Goal: Task Accomplishment & Management: Use online tool/utility

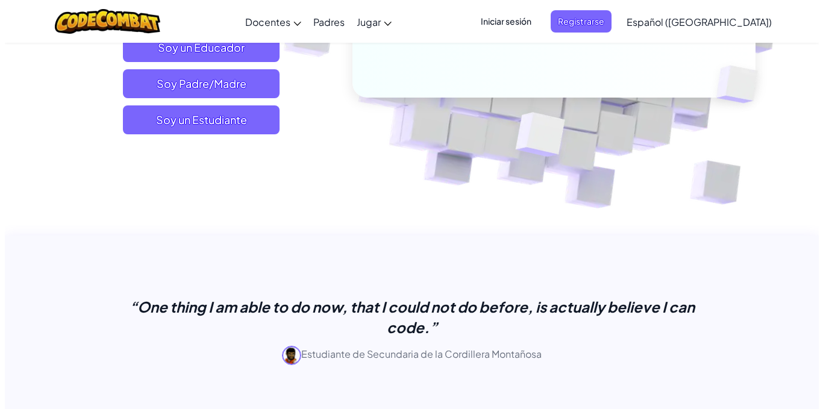
scroll to position [301, 0]
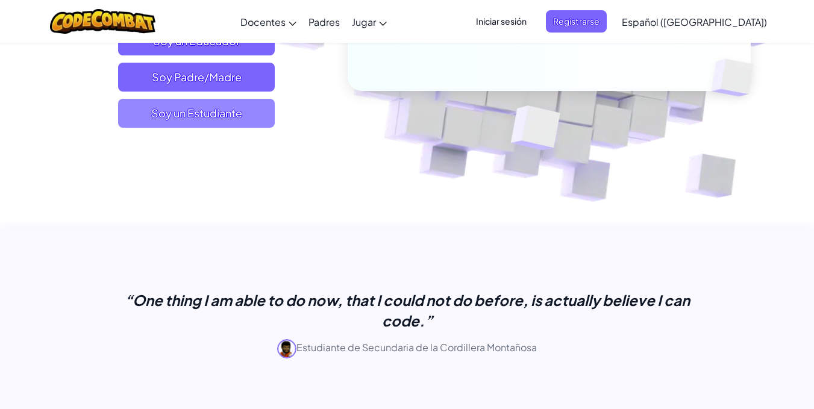
click at [231, 116] on span "Soy un Estudiante" at bounding box center [196, 113] width 157 height 29
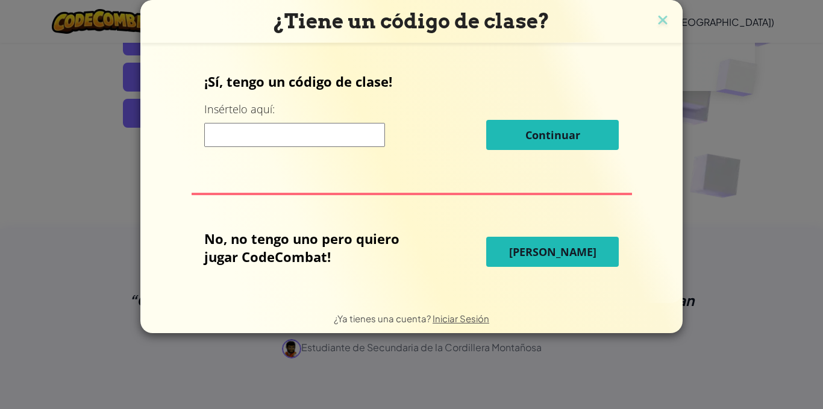
click at [541, 245] on span "[PERSON_NAME]" at bounding box center [552, 252] width 87 height 14
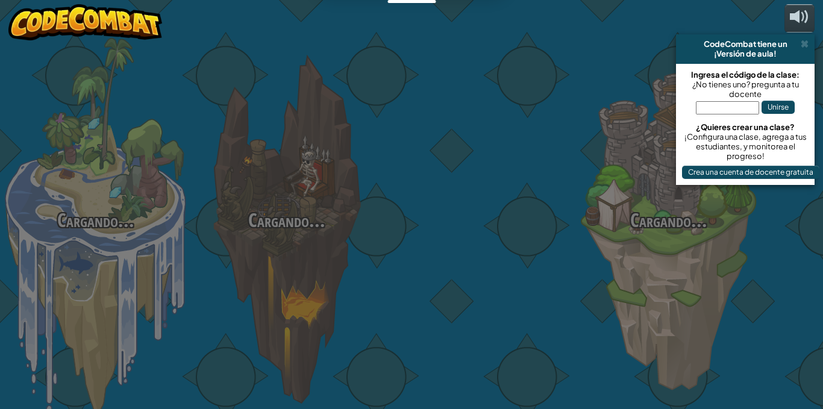
select select "es-419"
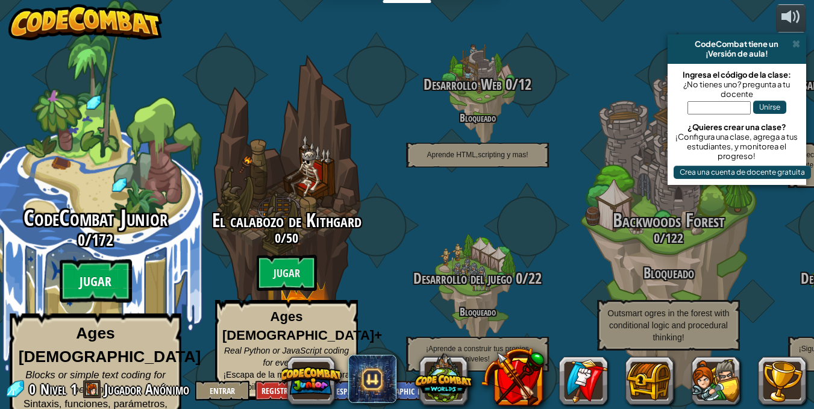
click at [114, 278] on btn "Jugar" at bounding box center [96, 281] width 72 height 43
select select "es-419"
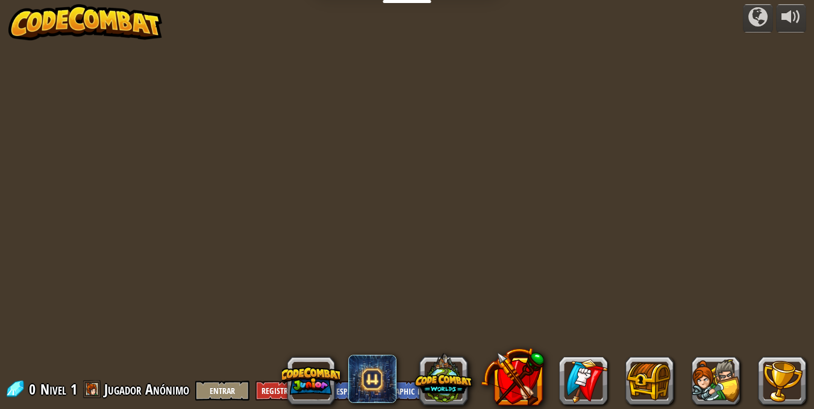
select select "es-419"
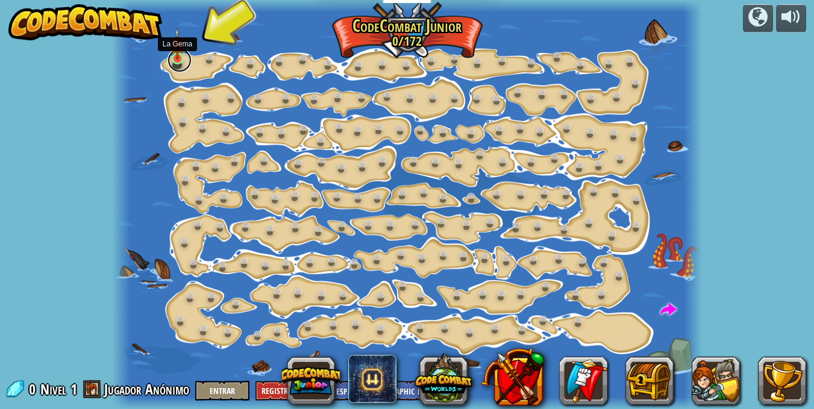
click at [173, 60] on link at bounding box center [179, 60] width 24 height 24
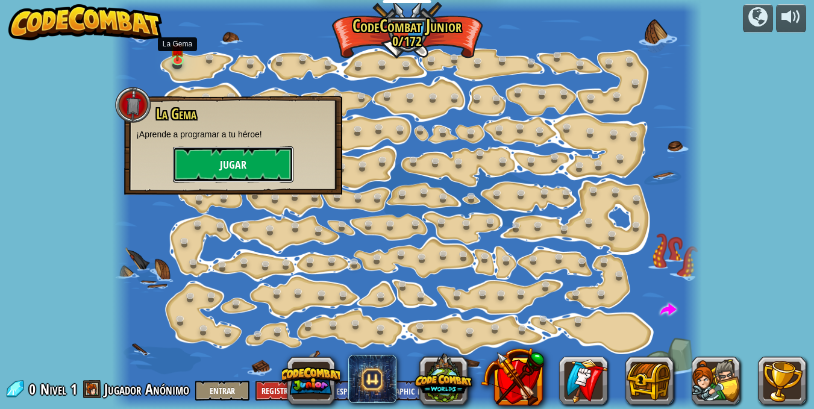
click at [246, 148] on button "Jugar" at bounding box center [233, 164] width 120 height 36
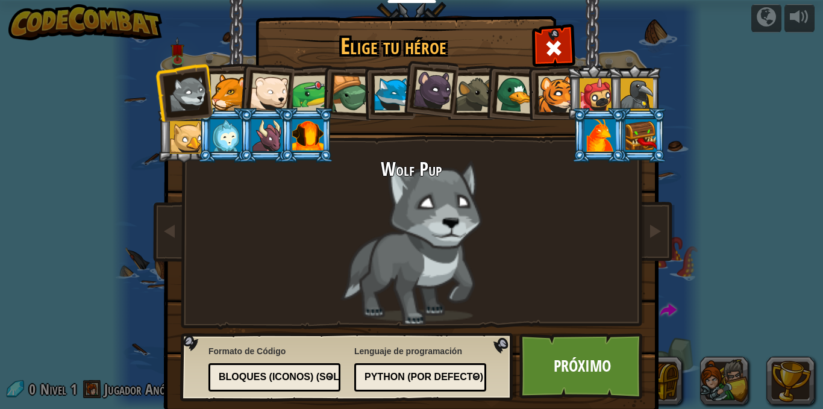
click at [598, 137] on div at bounding box center [599, 135] width 31 height 33
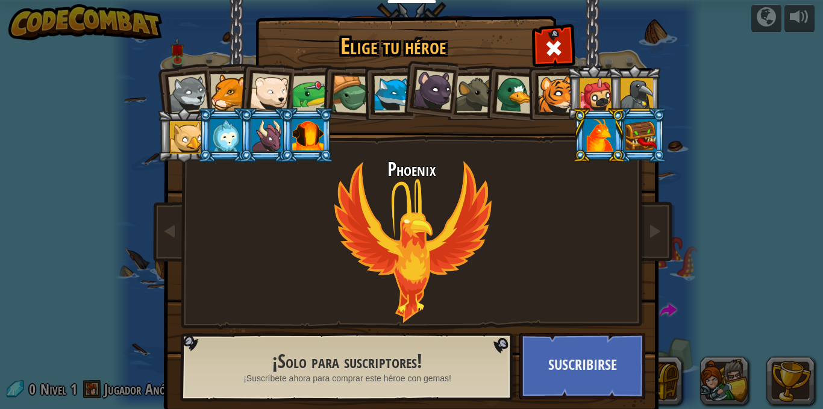
click at [633, 133] on div at bounding box center [640, 135] width 31 height 33
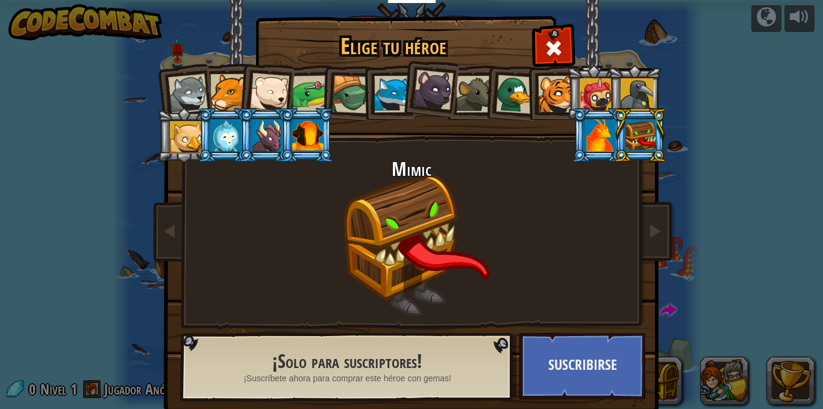
click at [305, 137] on div at bounding box center [307, 135] width 31 height 33
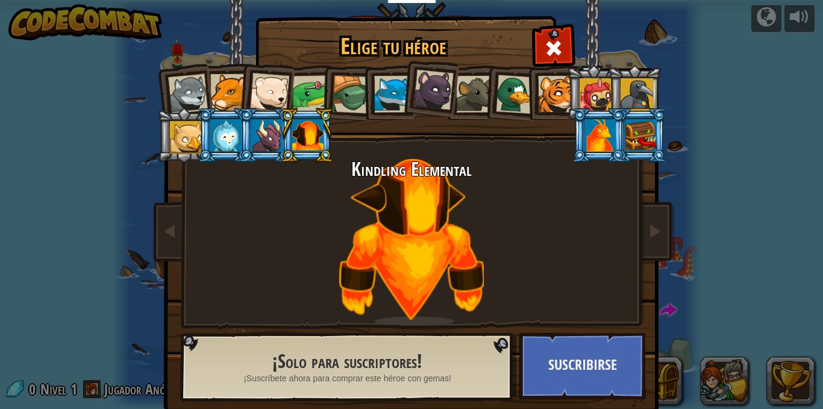
click at [186, 123] on div at bounding box center [186, 137] width 33 height 33
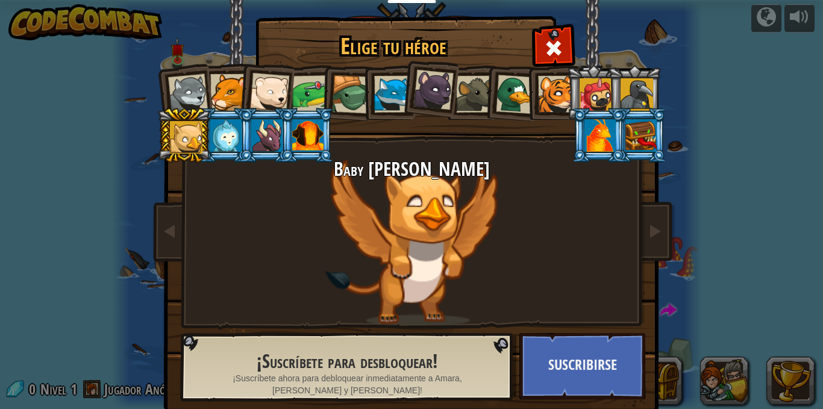
click at [625, 87] on div at bounding box center [636, 94] width 33 height 33
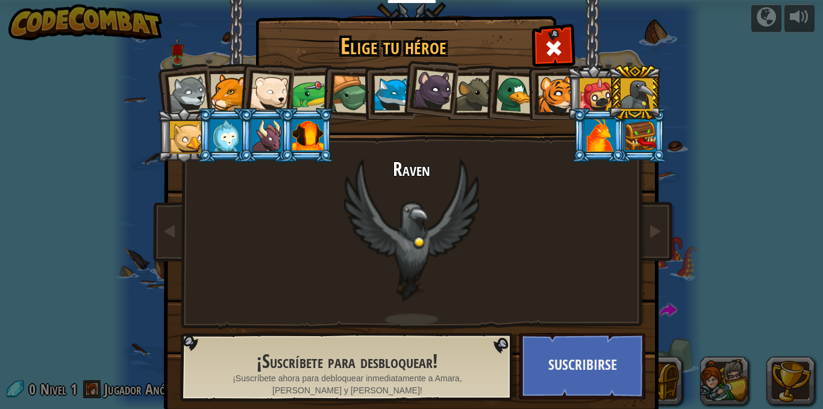
click at [590, 95] on div at bounding box center [595, 94] width 33 height 33
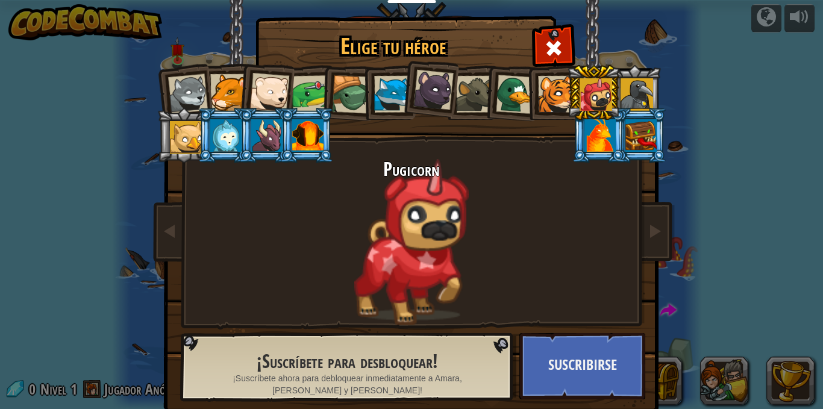
click at [550, 101] on div at bounding box center [556, 94] width 37 height 37
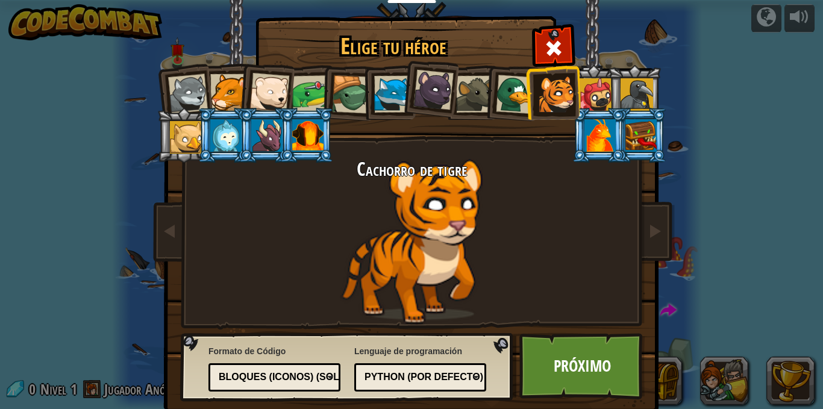
click at [497, 94] on div at bounding box center [515, 94] width 39 height 39
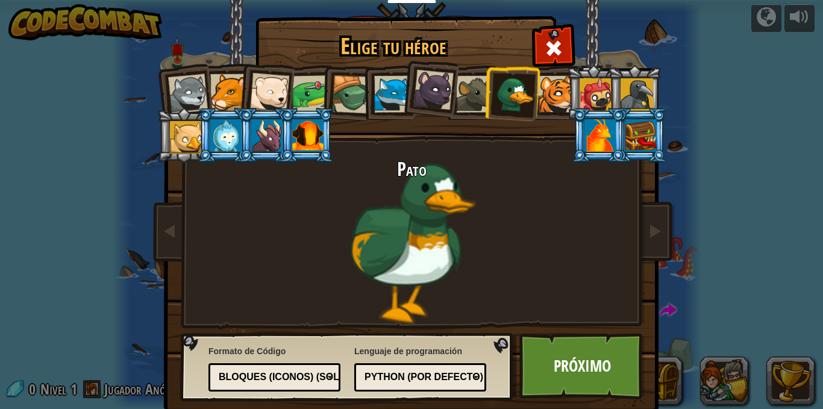
click at [466, 92] on div at bounding box center [474, 94] width 37 height 37
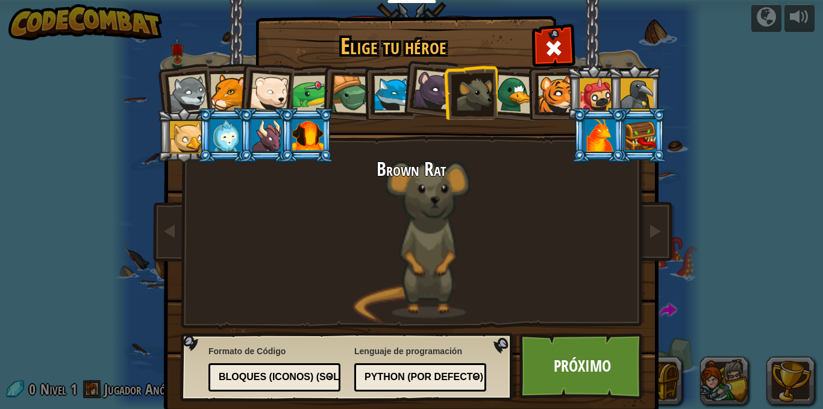
click at [427, 83] on div at bounding box center [433, 90] width 40 height 40
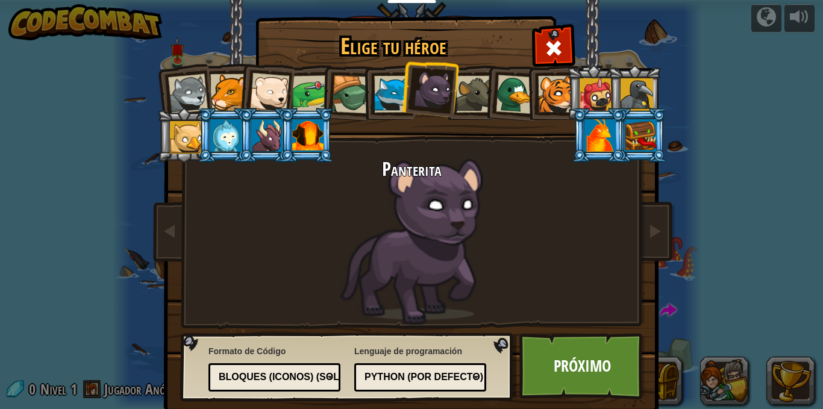
click at [379, 86] on div at bounding box center [392, 94] width 37 height 37
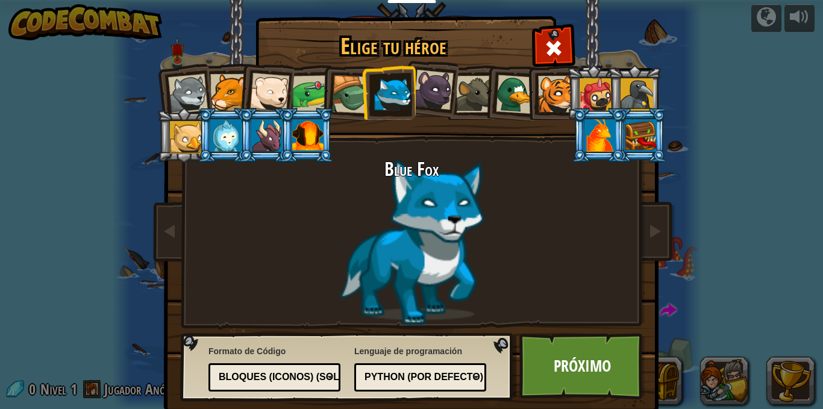
click at [361, 92] on li at bounding box center [388, 92] width 54 height 55
click at [340, 93] on div at bounding box center [351, 94] width 39 height 39
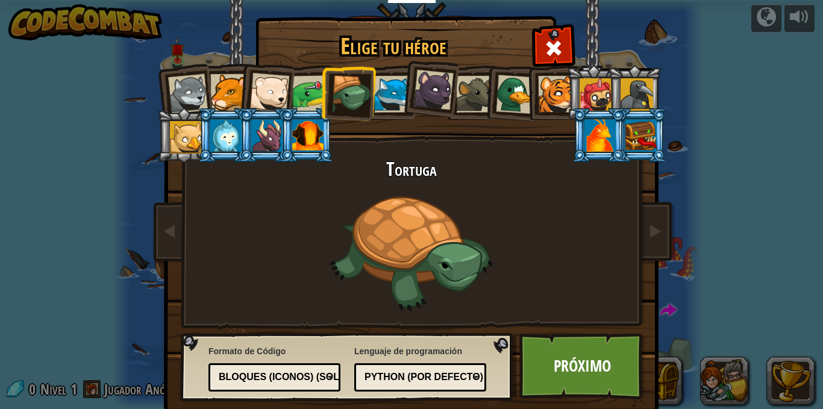
click at [293, 93] on div at bounding box center [310, 93] width 37 height 37
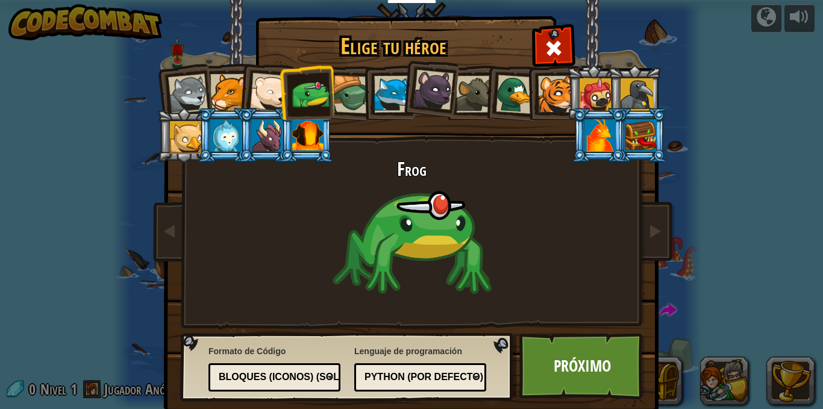
click at [266, 91] on div at bounding box center [269, 93] width 40 height 40
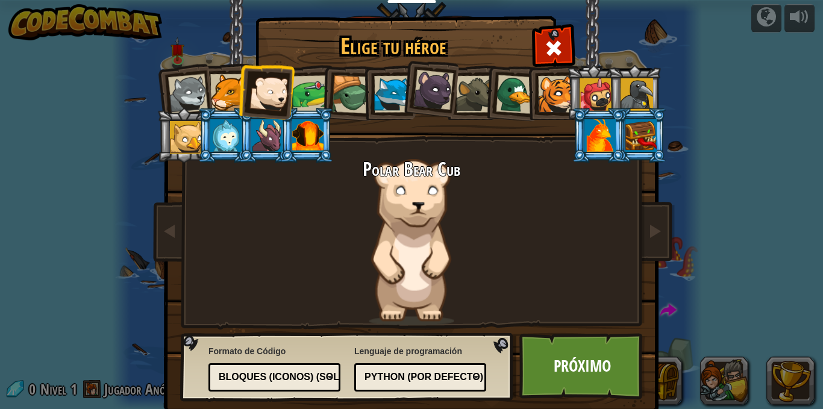
click at [241, 92] on li at bounding box center [265, 90] width 59 height 59
click at [222, 93] on div at bounding box center [228, 92] width 37 height 37
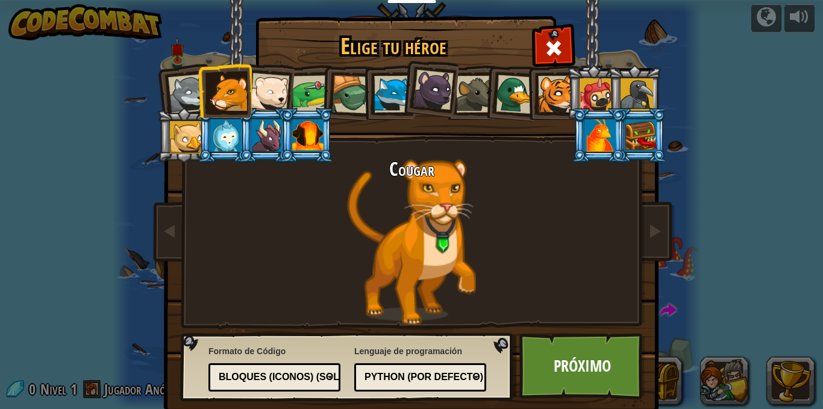
click at [192, 95] on div at bounding box center [188, 94] width 40 height 40
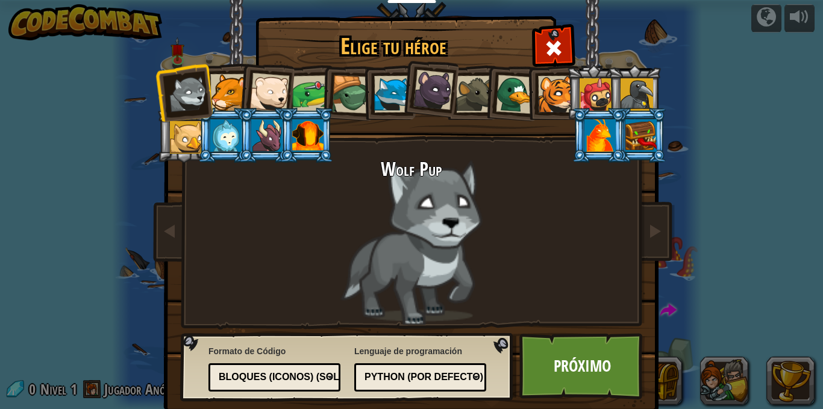
click at [377, 95] on div at bounding box center [392, 94] width 37 height 37
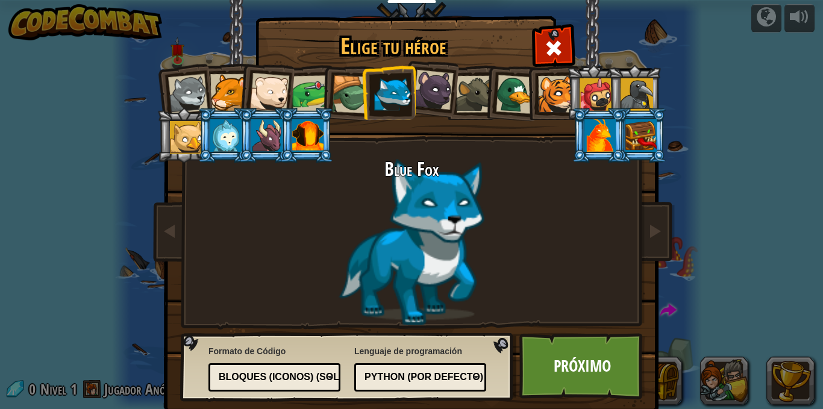
click at [343, 95] on div at bounding box center [351, 94] width 39 height 39
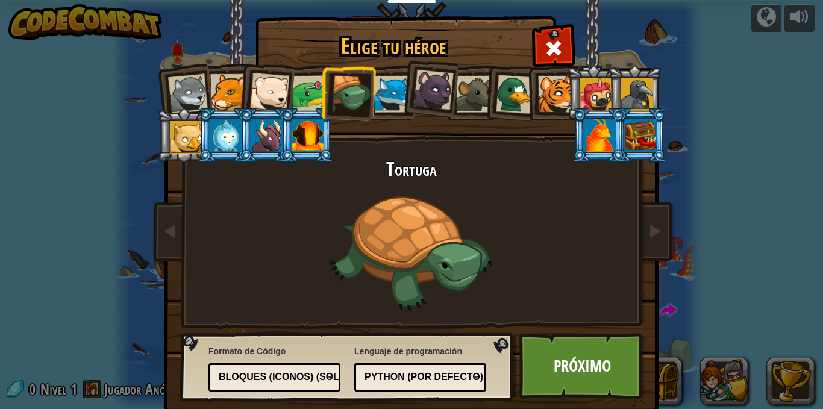
click at [496, 96] on div at bounding box center [515, 94] width 39 height 39
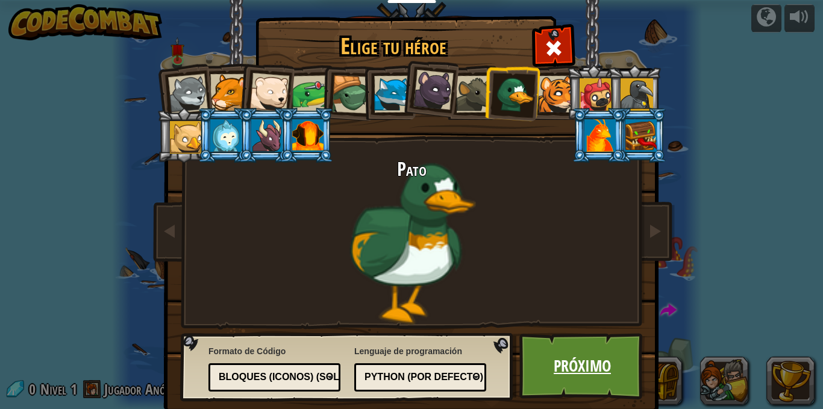
click at [584, 367] on link "Próximo" at bounding box center [582, 366] width 126 height 66
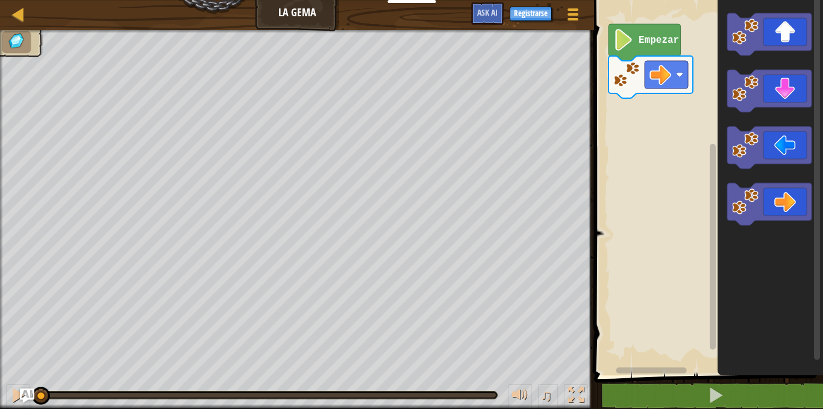
click at [640, 120] on div "Empezar" at bounding box center [706, 184] width 232 height 381
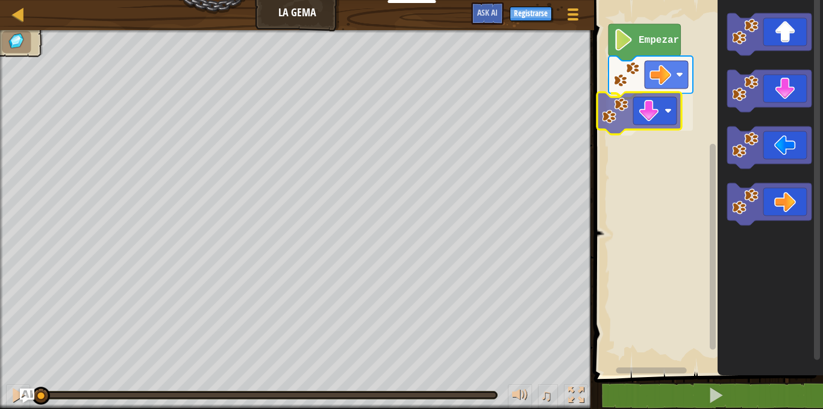
click at [622, 108] on div "Empezar" at bounding box center [706, 184] width 232 height 381
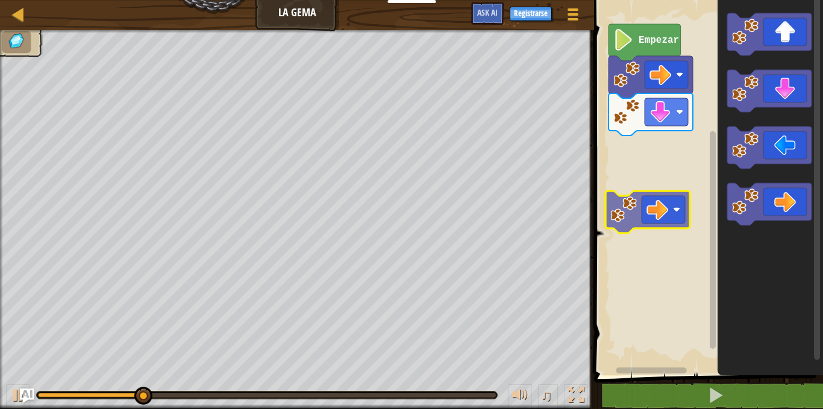
click at [674, 201] on div "Empezar" at bounding box center [706, 184] width 232 height 381
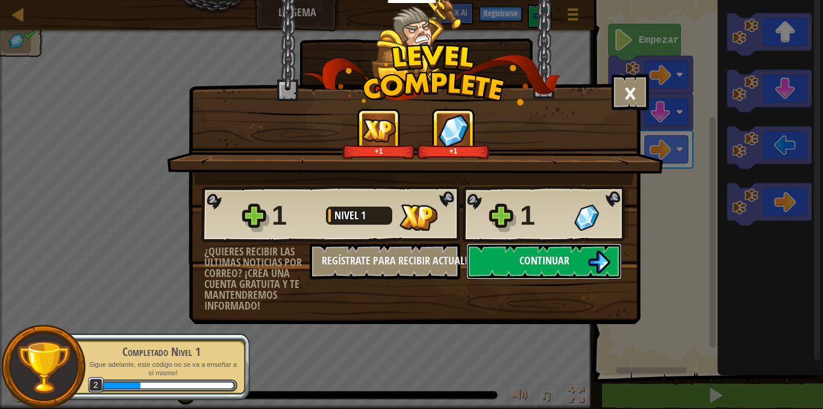
click at [590, 269] on img at bounding box center [598, 262] width 23 height 23
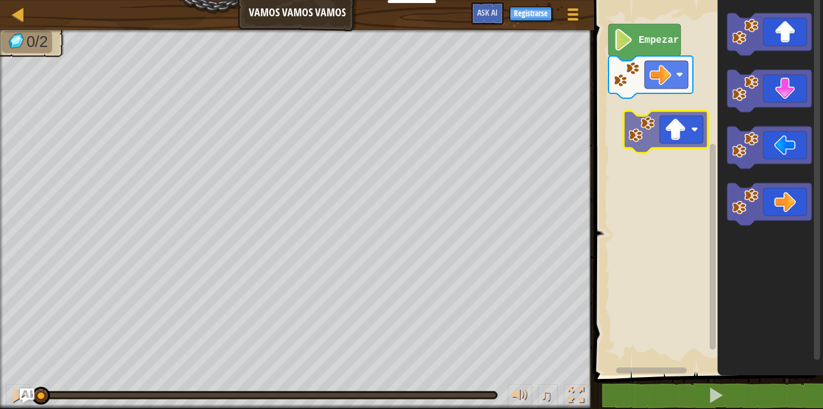
click at [675, 117] on div "Empezar" at bounding box center [706, 184] width 232 height 381
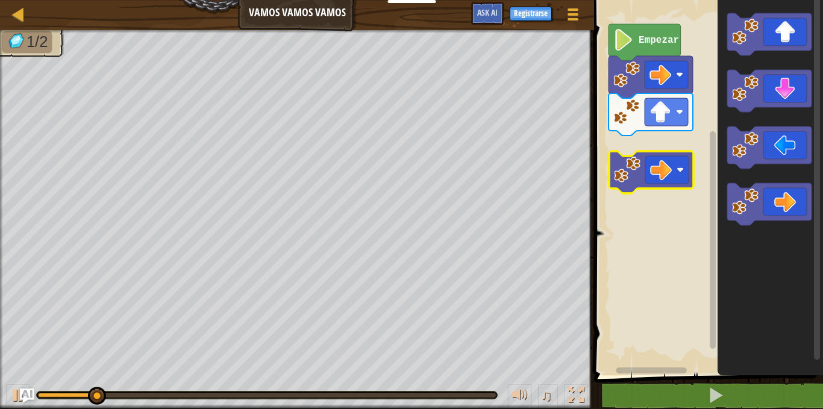
click at [685, 174] on div "Empezar" at bounding box center [706, 184] width 232 height 381
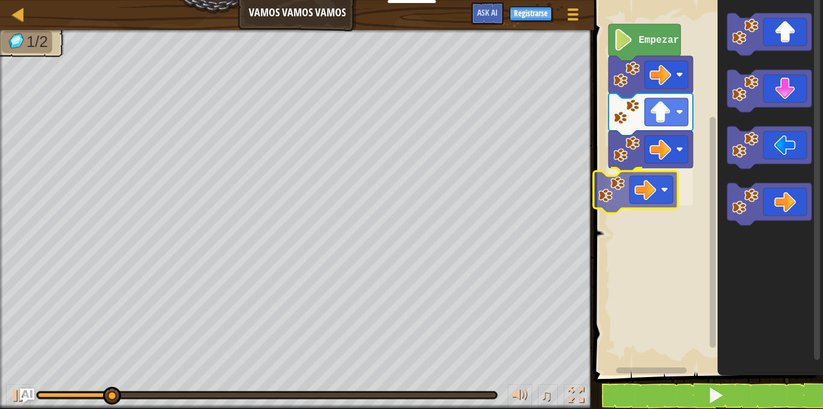
click at [641, 178] on div "Empezar" at bounding box center [706, 184] width 232 height 381
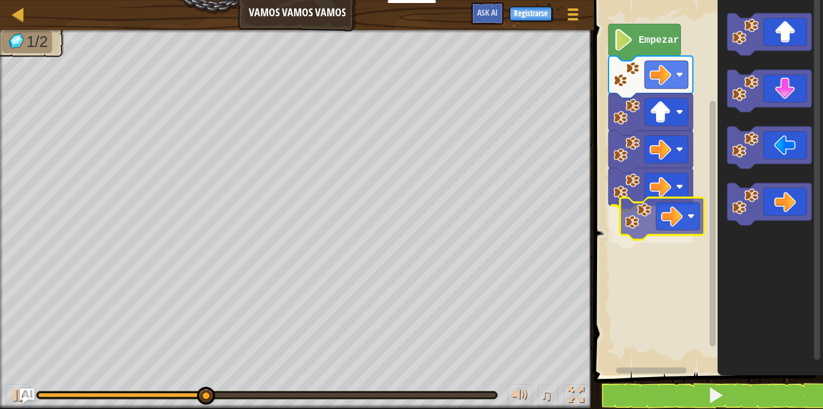
click at [686, 223] on div "Empezar" at bounding box center [706, 184] width 232 height 381
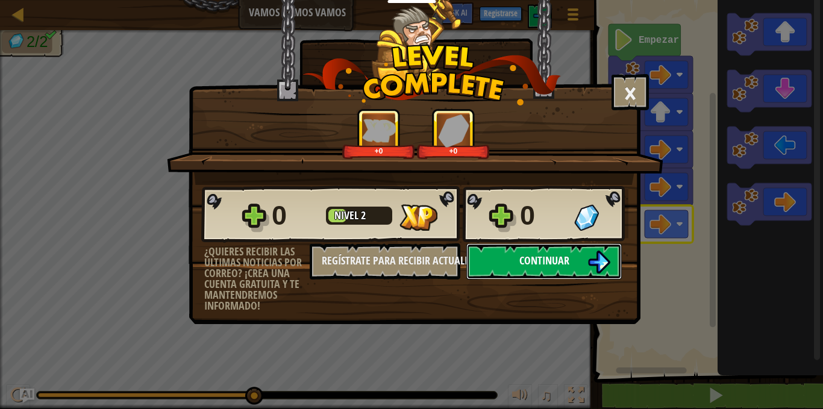
click at [524, 263] on span "Continuar" at bounding box center [544, 260] width 50 height 15
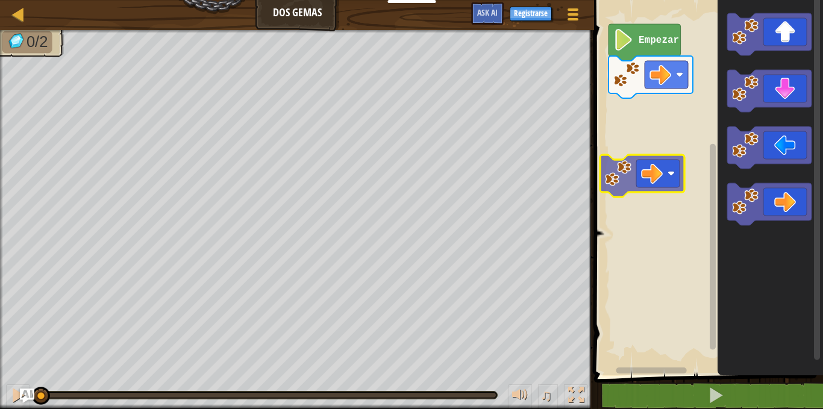
click at [652, 154] on div "Empezar" at bounding box center [706, 184] width 232 height 381
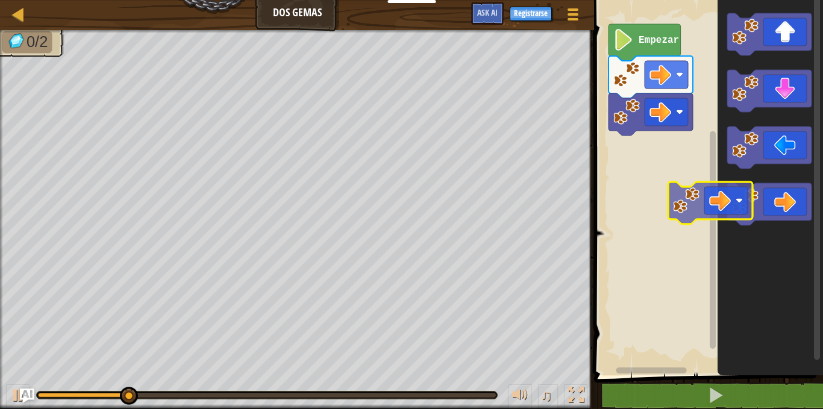
click at [682, 191] on div "Empezar" at bounding box center [706, 184] width 232 height 381
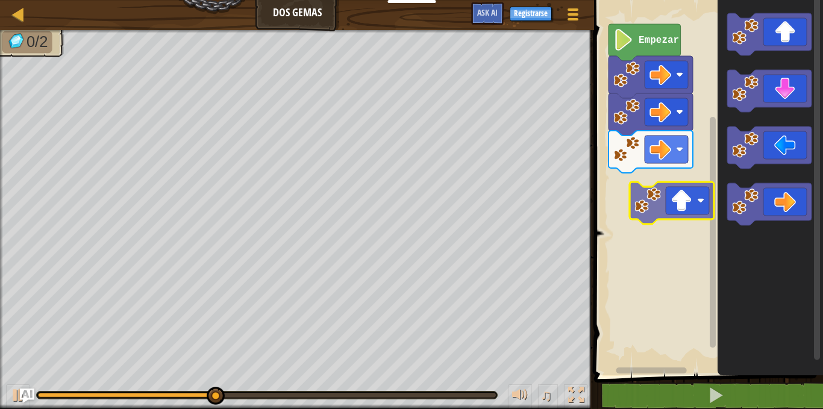
click at [693, 205] on div "Empezar" at bounding box center [706, 184] width 232 height 381
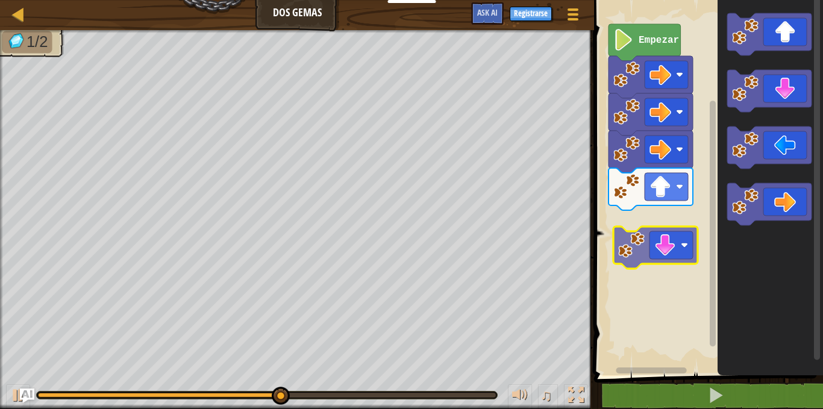
click at [668, 243] on div "Empezar" at bounding box center [706, 184] width 232 height 381
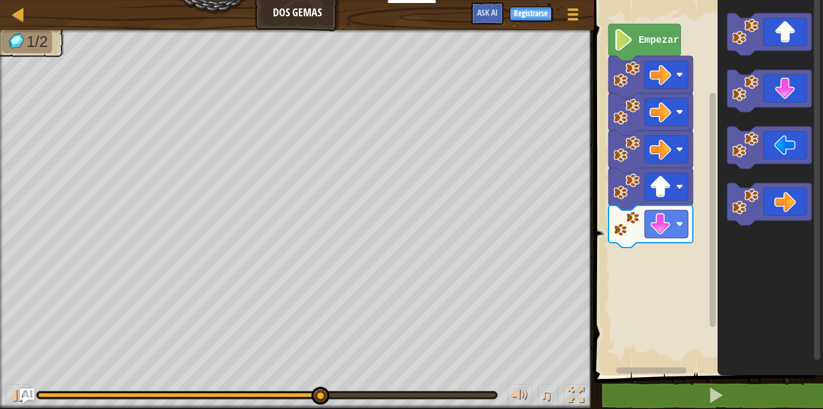
click at [697, 195] on div "Empezar" at bounding box center [706, 184] width 232 height 381
click at [699, 179] on div "Empezar" at bounding box center [706, 184] width 232 height 381
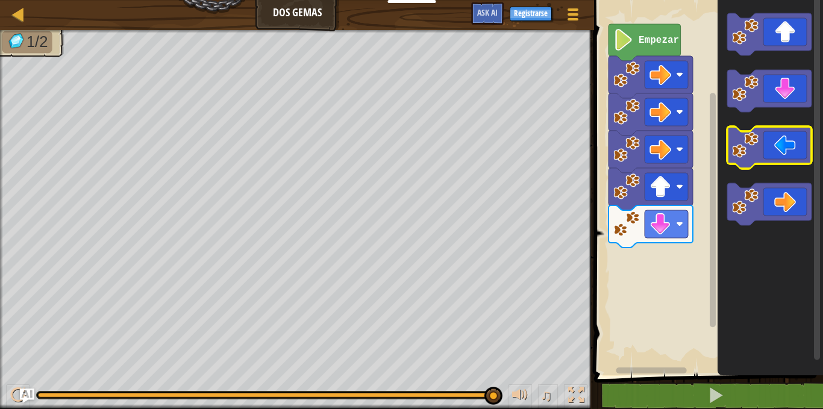
click at [812, 67] on div "Empezar" at bounding box center [706, 184] width 232 height 381
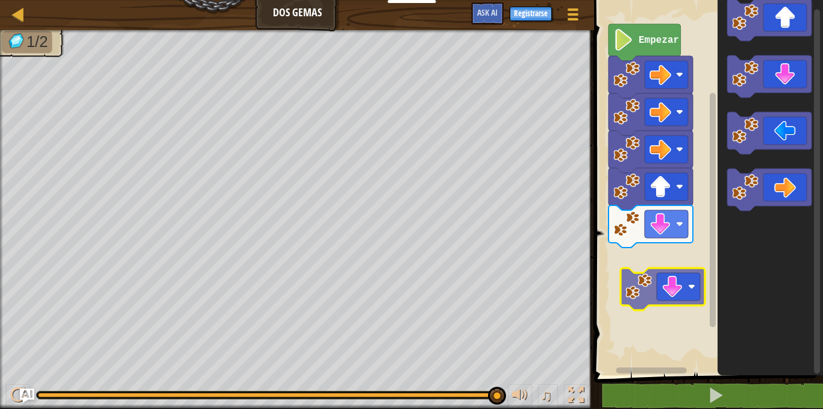
click at [674, 277] on div "Empezar" at bounding box center [706, 184] width 232 height 381
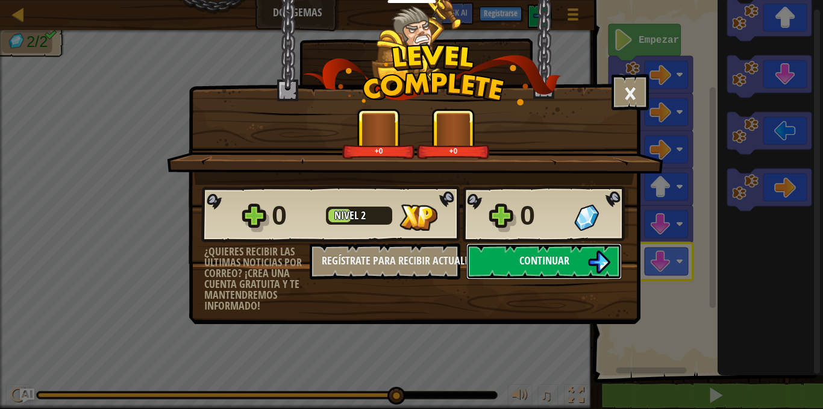
drag, startPoint x: 540, startPoint y: 267, endPoint x: 543, endPoint y: 261, distance: 6.7
click at [543, 261] on span "Continuar" at bounding box center [544, 260] width 50 height 15
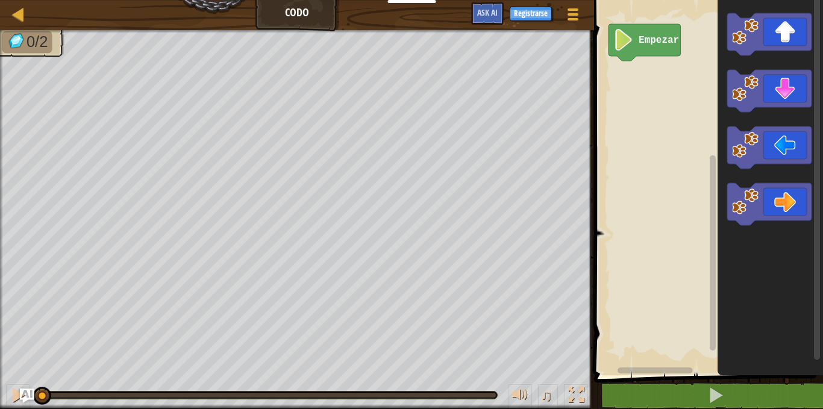
click at [658, 91] on div "Empezar" at bounding box center [706, 184] width 232 height 381
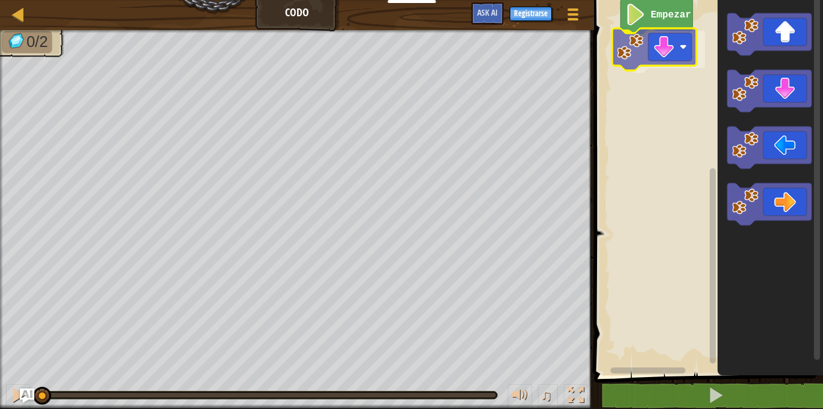
click at [641, 54] on div "Empezar" at bounding box center [706, 184] width 232 height 381
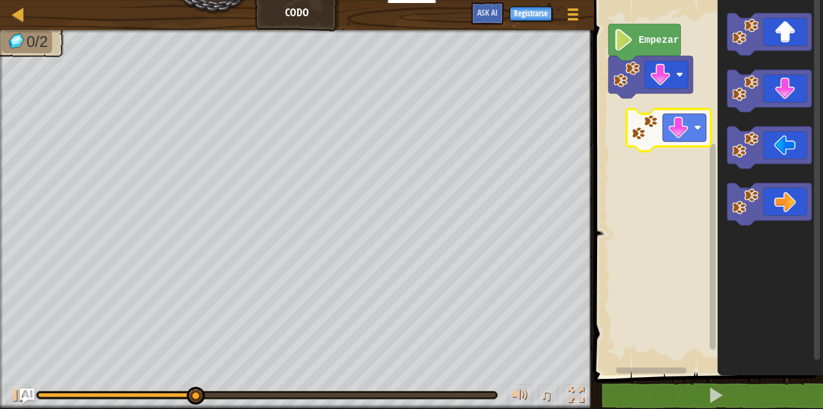
click at [663, 141] on div "Empezar" at bounding box center [706, 184] width 232 height 381
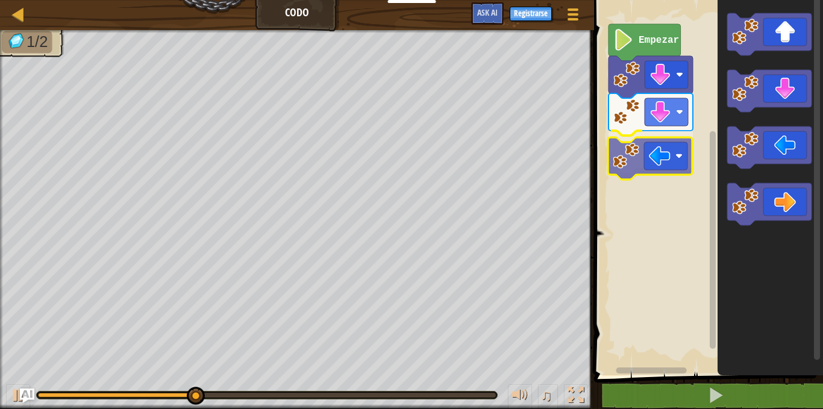
click at [663, 161] on div "Empezar" at bounding box center [706, 184] width 232 height 381
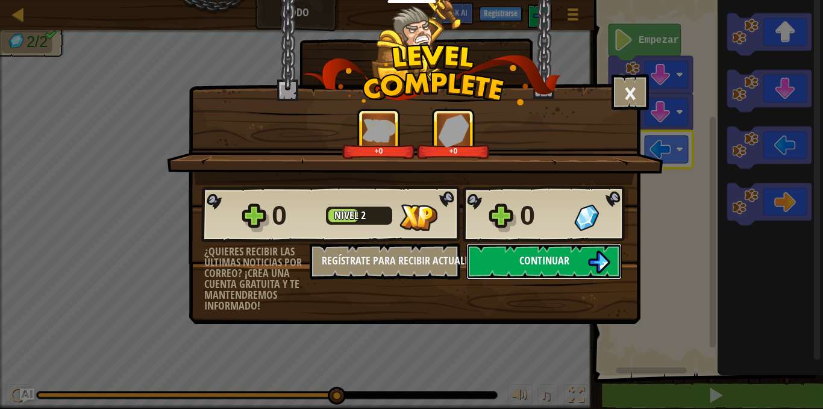
click at [533, 253] on span "Continuar" at bounding box center [544, 260] width 50 height 15
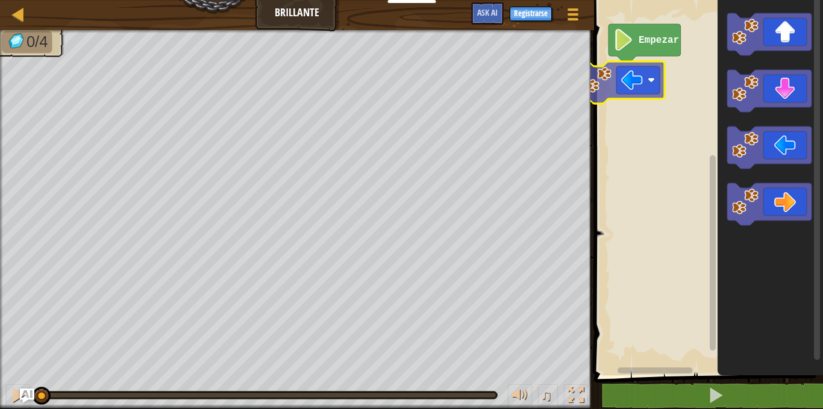
click at [646, 86] on div "Empezar" at bounding box center [706, 184] width 232 height 381
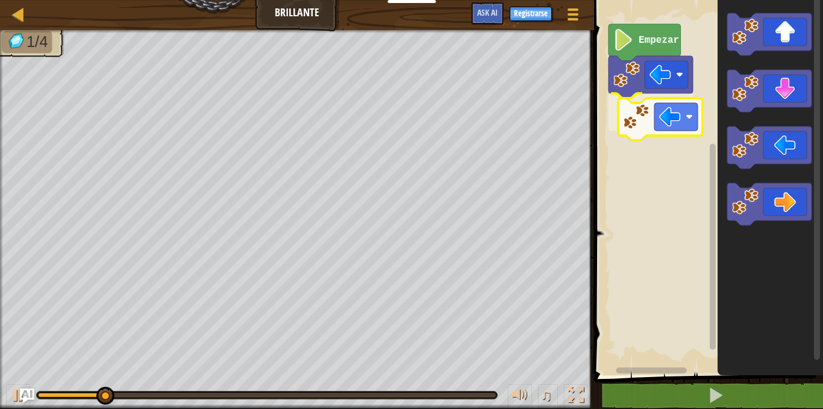
click at [650, 122] on div "Empezar" at bounding box center [706, 184] width 232 height 381
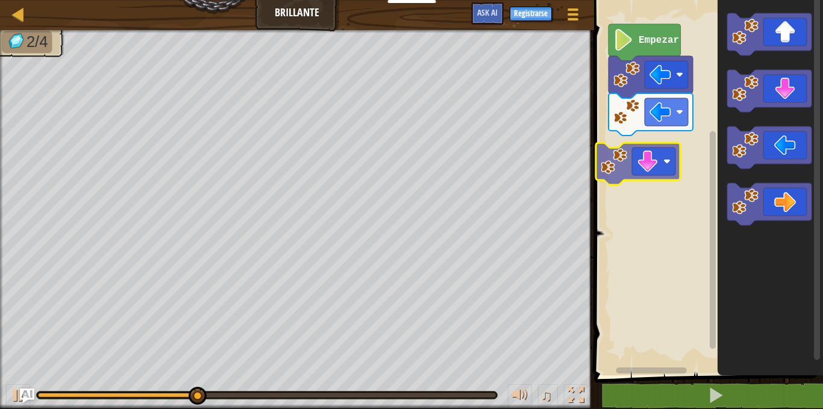
click at [636, 173] on div "Empezar" at bounding box center [706, 184] width 232 height 381
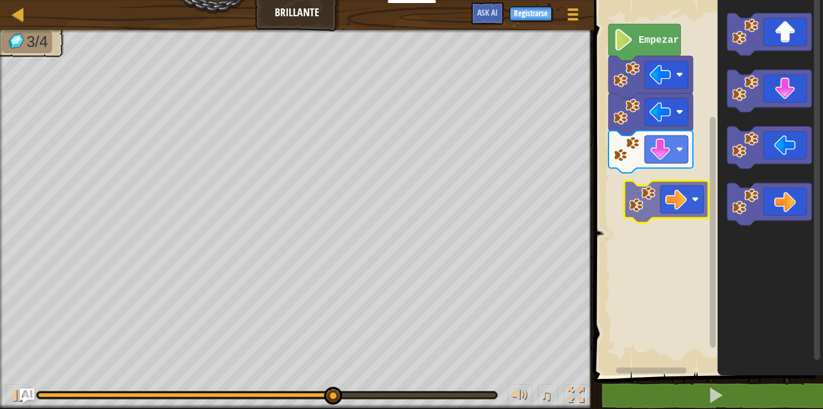
click at [680, 199] on div "Empezar" at bounding box center [706, 184] width 232 height 381
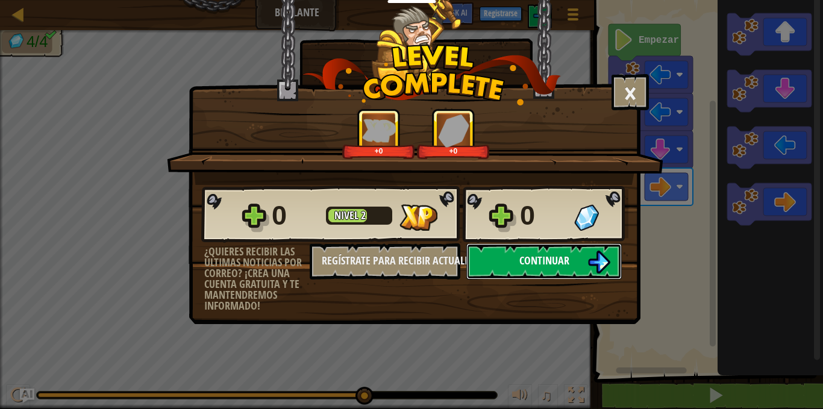
click at [540, 266] on span "Continuar" at bounding box center [544, 260] width 50 height 15
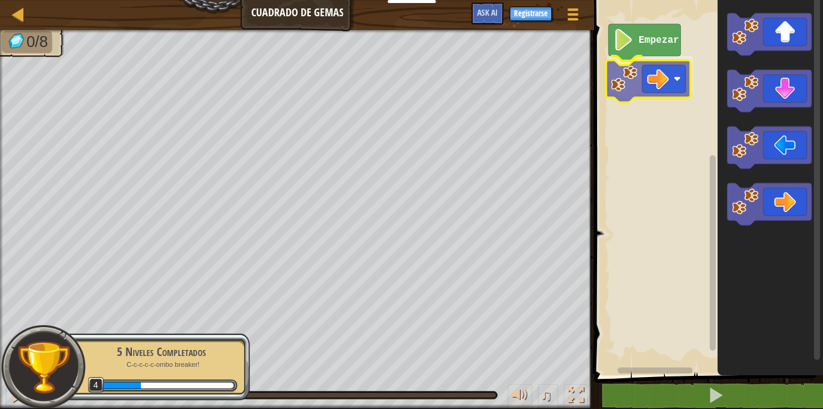
click at [666, 84] on div "Empezar" at bounding box center [706, 184] width 232 height 381
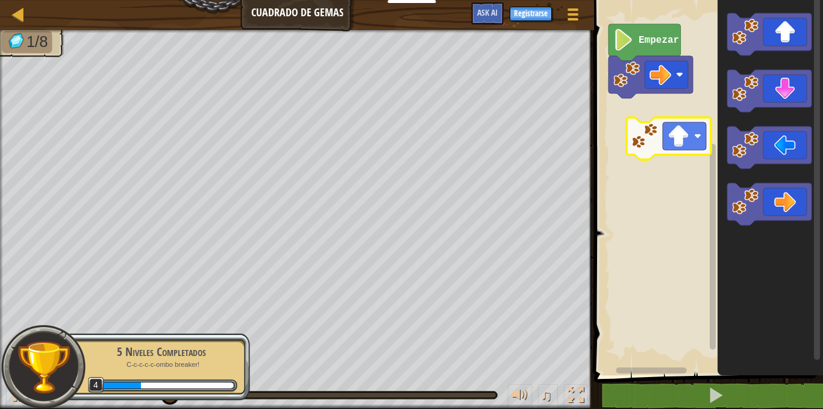
click at [669, 148] on div "Empezar" at bounding box center [706, 184] width 232 height 381
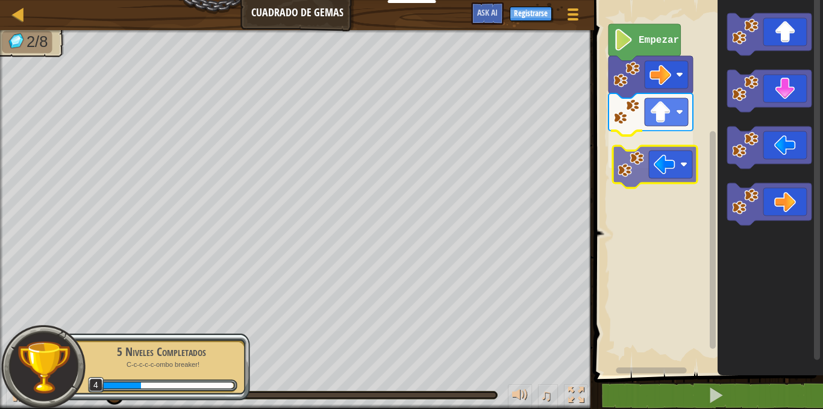
click at [655, 165] on div "Empezar" at bounding box center [706, 184] width 232 height 381
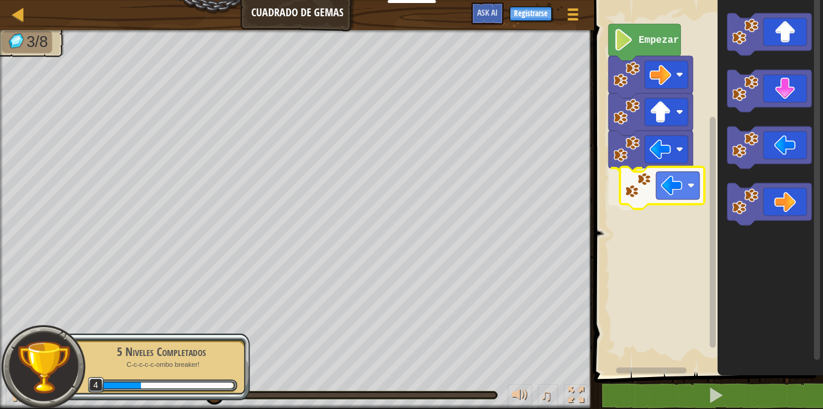
click at [658, 198] on div "Empezar" at bounding box center [706, 184] width 232 height 381
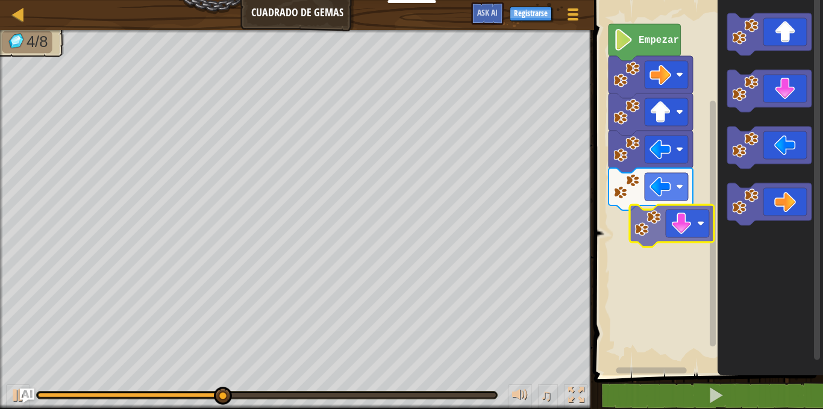
click at [669, 226] on div "Empezar" at bounding box center [706, 184] width 232 height 381
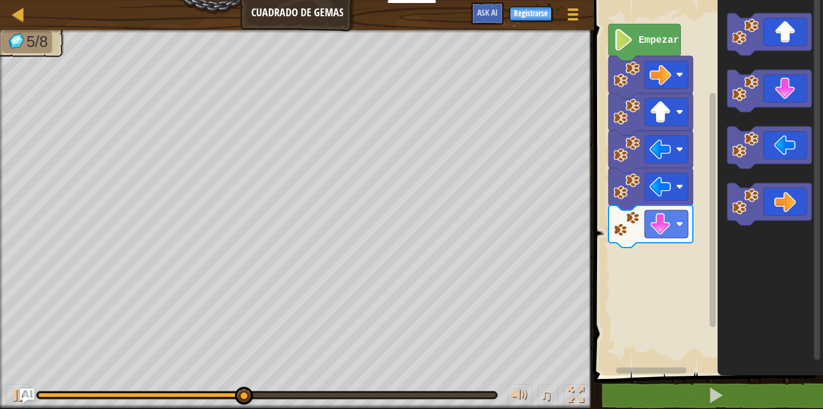
click at [717, 168] on icon "Espacio de trabajo de Blockly" at bounding box center [769, 184] width 105 height 381
click at [769, 111] on g "Espacio de trabajo de Blockly" at bounding box center [769, 119] width 84 height 212
click at [690, 229] on div "Empezar" at bounding box center [706, 184] width 232 height 381
click at [760, 81] on icon "Espacio de trabajo de Blockly" at bounding box center [769, 91] width 84 height 42
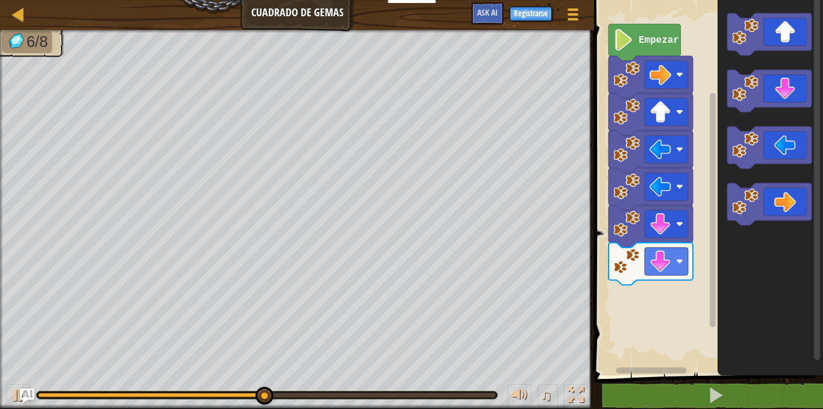
click at [756, 85] on image "Espacio de trabajo de Blockly" at bounding box center [745, 88] width 27 height 27
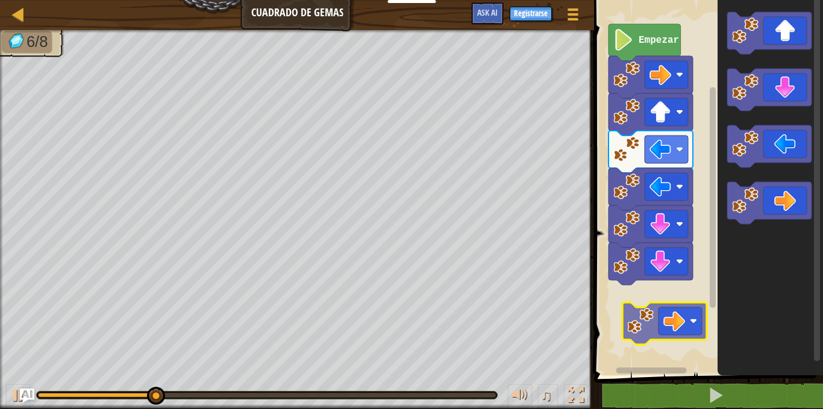
click at [677, 328] on div "Empezar" at bounding box center [706, 184] width 232 height 381
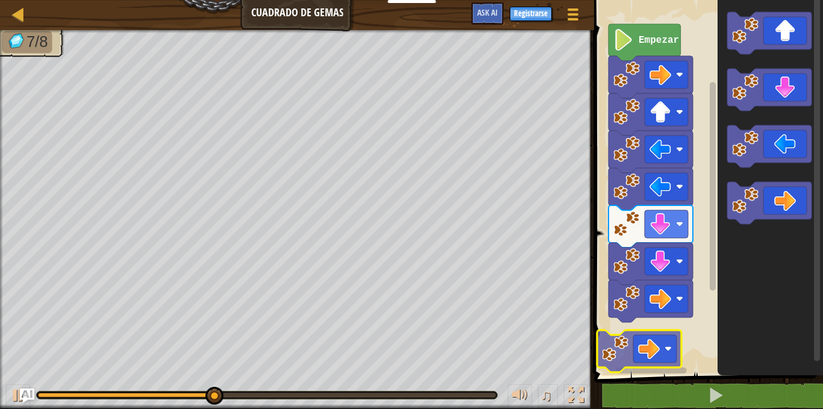
click at [664, 358] on div "Empezar" at bounding box center [706, 184] width 232 height 381
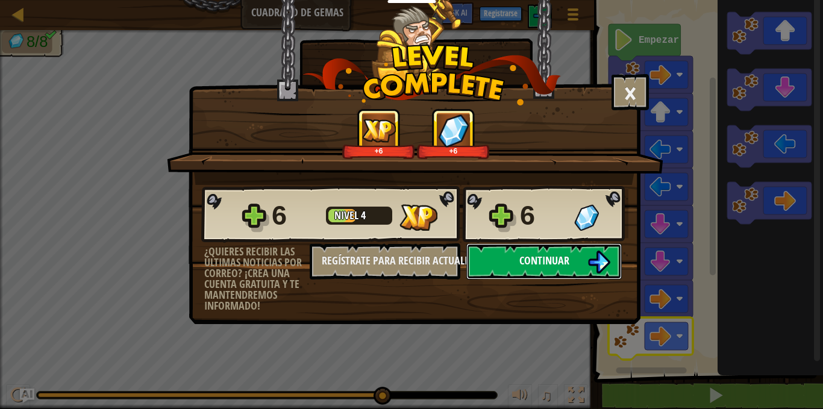
click at [576, 263] on button "Continuar" at bounding box center [543, 261] width 155 height 36
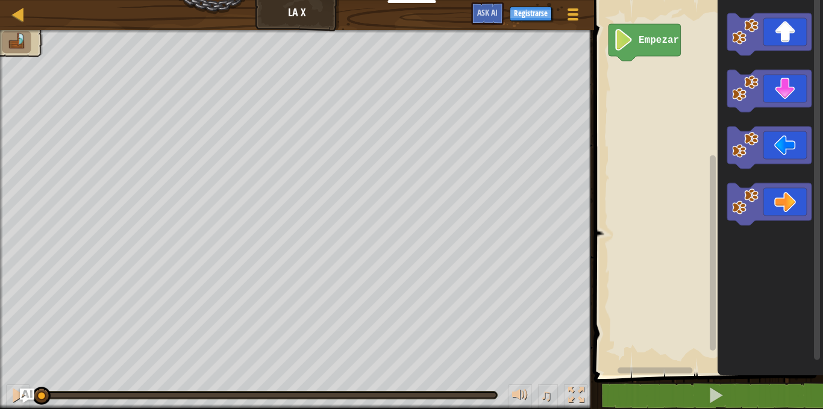
click at [656, 94] on div "Empezar" at bounding box center [706, 184] width 232 height 381
click at [634, 91] on div "Empezar" at bounding box center [706, 184] width 232 height 381
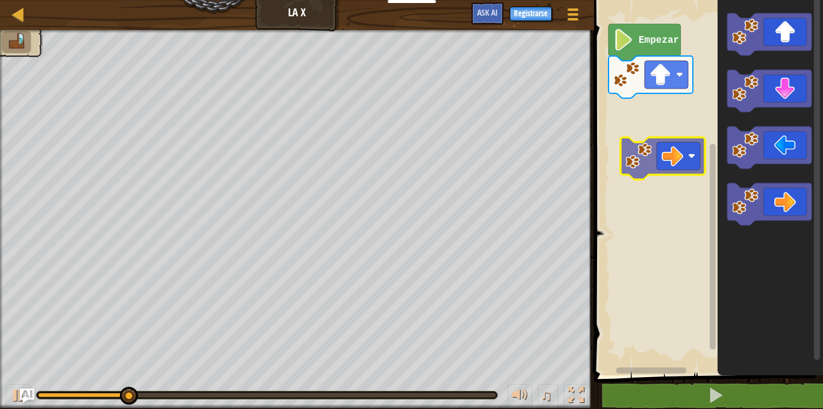
click at [678, 139] on div "Empezar" at bounding box center [706, 184] width 232 height 381
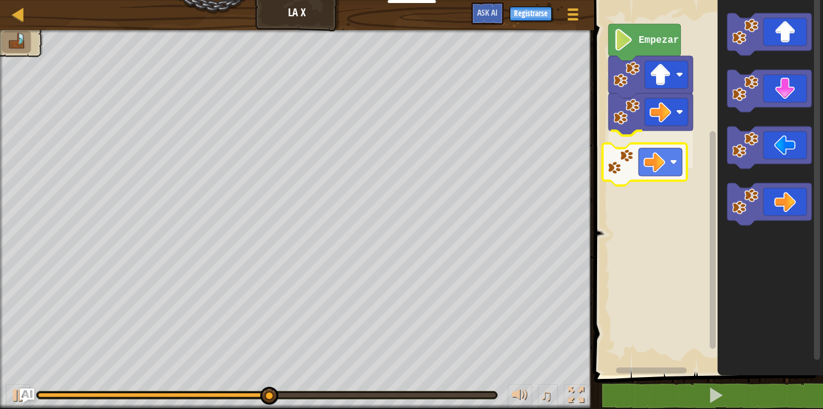
click at [654, 165] on div "Empezar" at bounding box center [706, 184] width 232 height 381
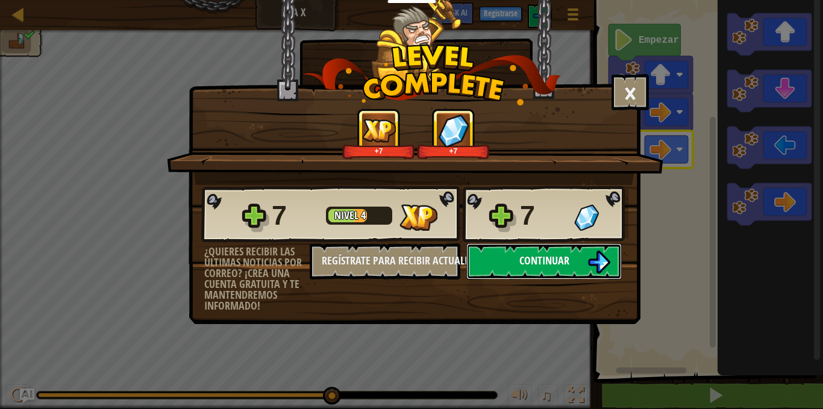
click at [576, 252] on button "Continuar" at bounding box center [543, 261] width 155 height 36
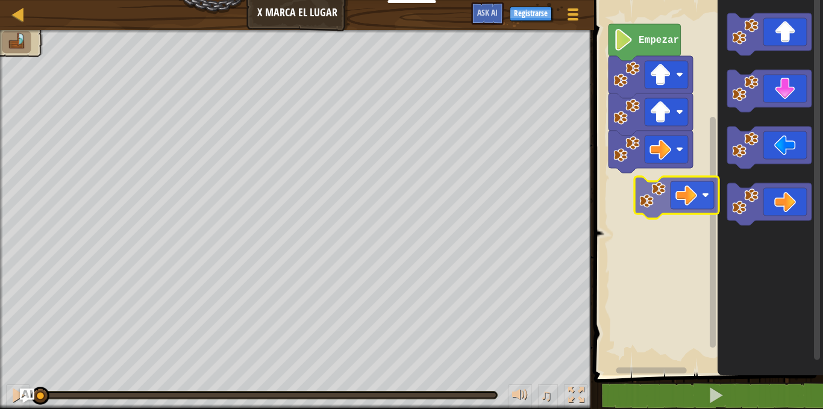
click at [687, 184] on div "Empezar" at bounding box center [706, 184] width 232 height 381
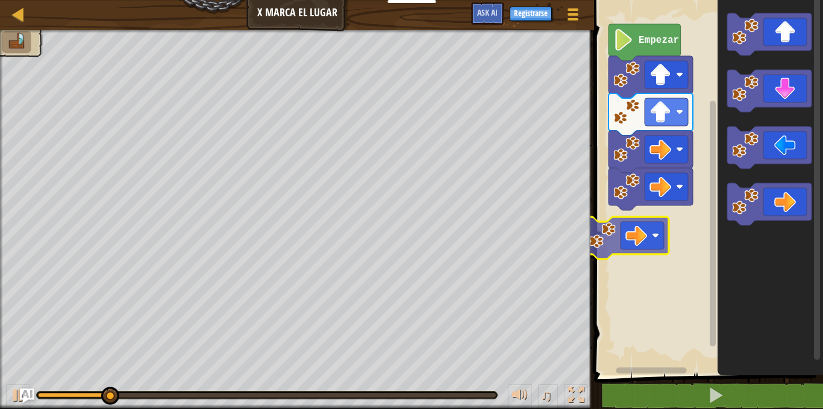
click at [655, 243] on div "Empezar" at bounding box center [706, 184] width 232 height 381
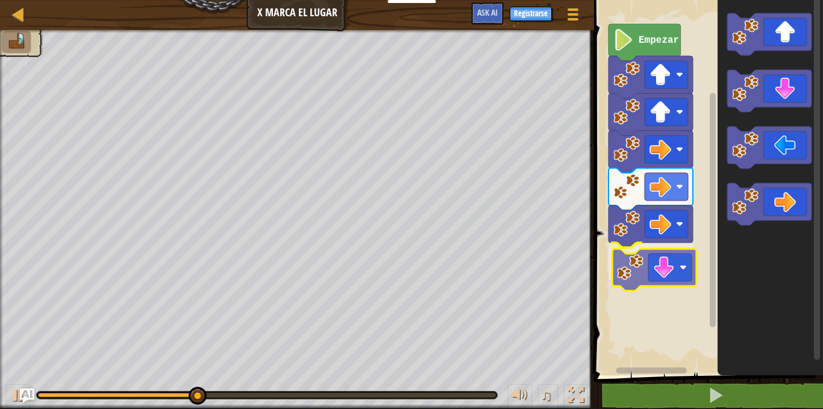
click at [667, 273] on div "Empezar" at bounding box center [706, 184] width 232 height 381
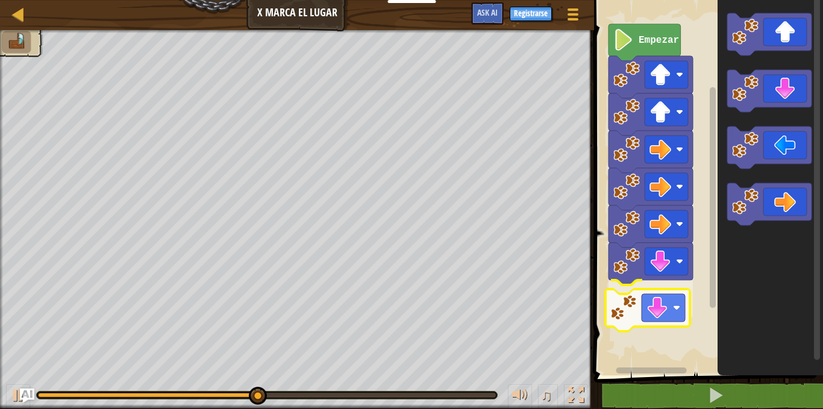
click at [654, 320] on div "Empezar" at bounding box center [706, 184] width 232 height 381
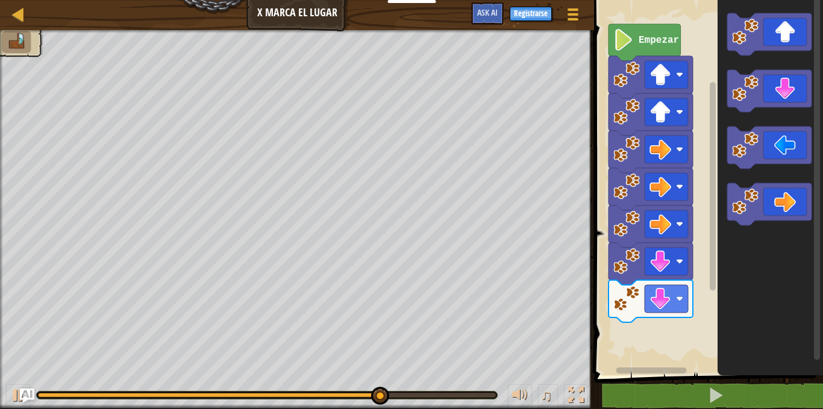
click at [667, 324] on div "Empezar" at bounding box center [706, 184] width 232 height 381
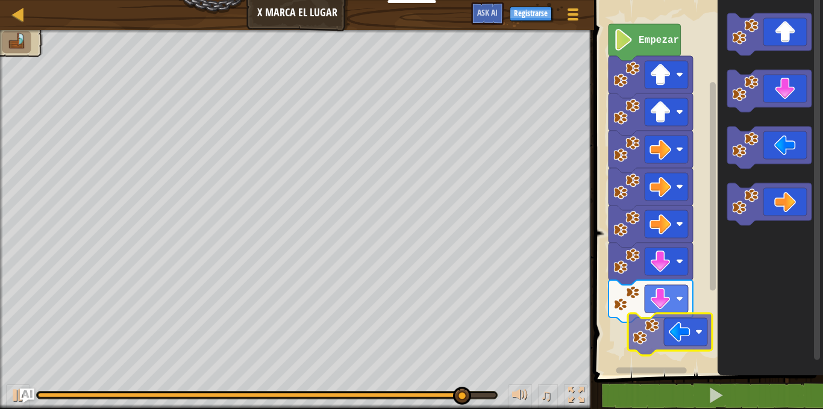
click at [657, 341] on div "Empezar" at bounding box center [706, 184] width 232 height 381
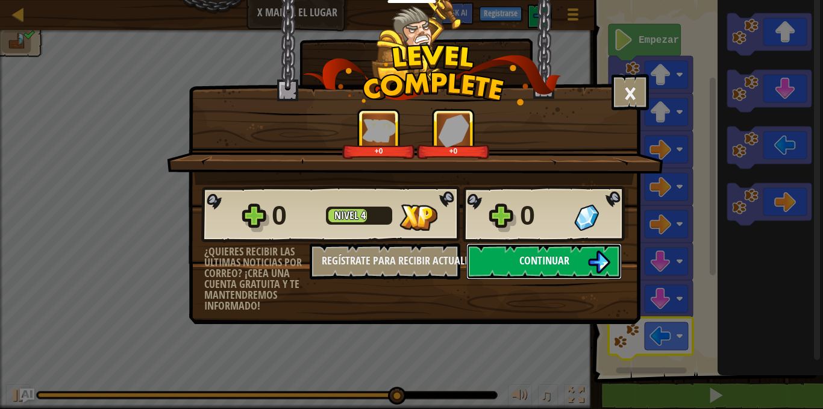
click at [557, 258] on span "Continuar" at bounding box center [544, 260] width 50 height 15
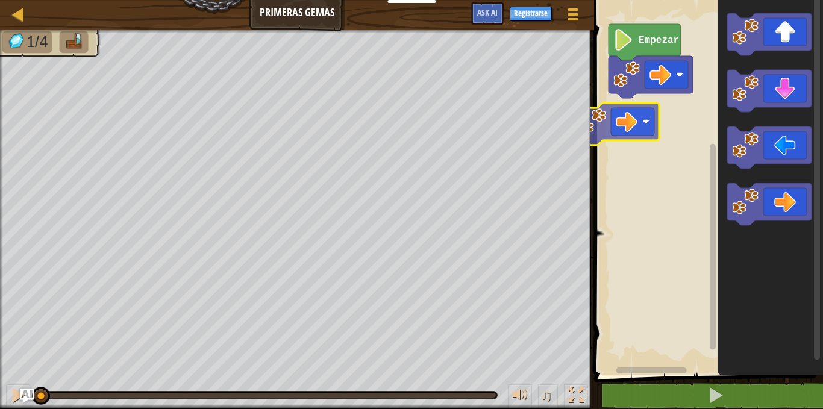
click at [646, 131] on div "Empezar" at bounding box center [706, 184] width 232 height 381
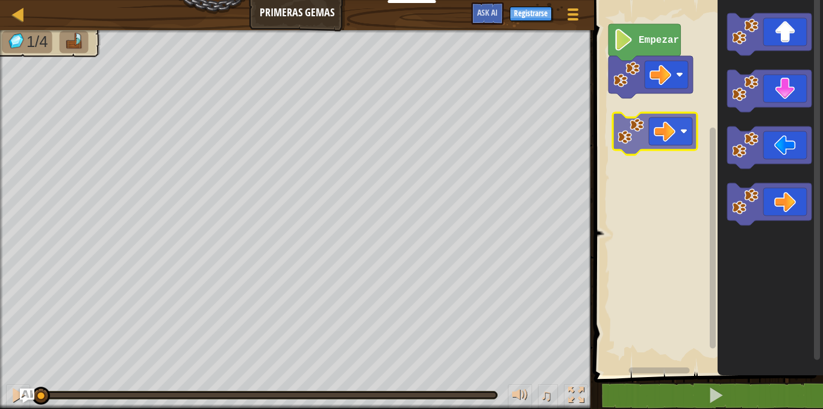
click at [650, 119] on div "Empezar" at bounding box center [706, 184] width 232 height 381
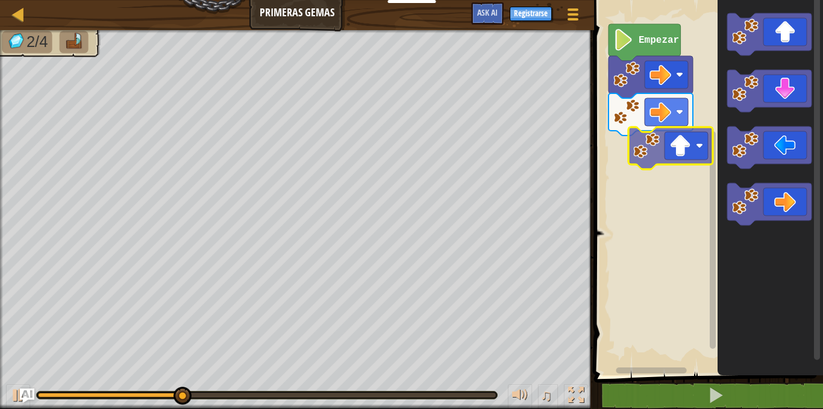
click at [651, 152] on div "Empezar" at bounding box center [706, 184] width 232 height 381
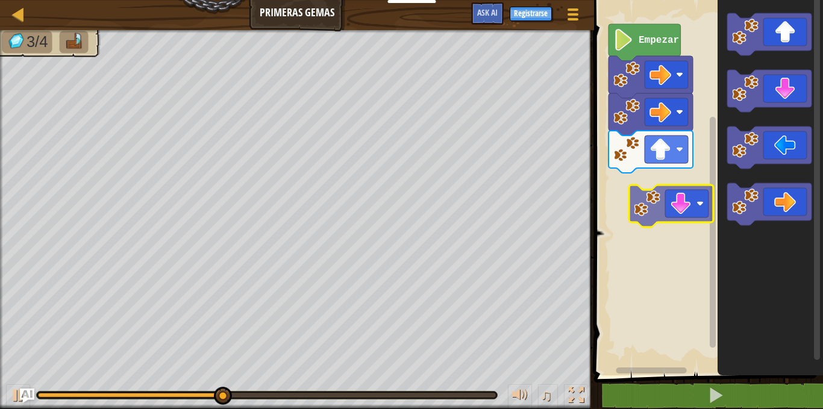
click at [678, 195] on div "Empezar" at bounding box center [706, 184] width 232 height 381
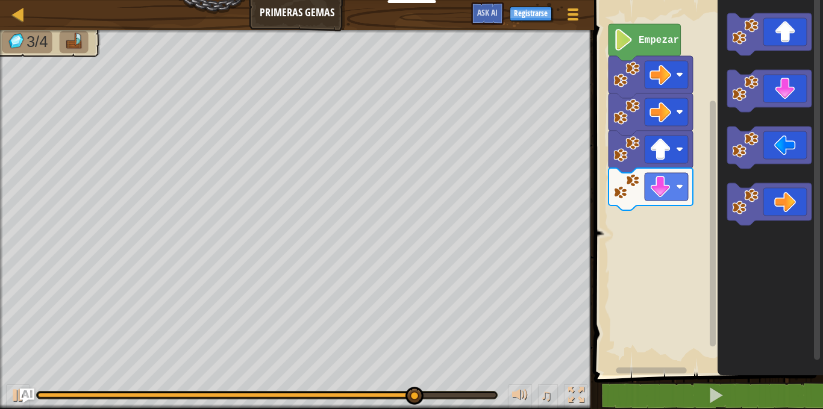
click at [701, 166] on div "Empezar" at bounding box center [706, 184] width 232 height 381
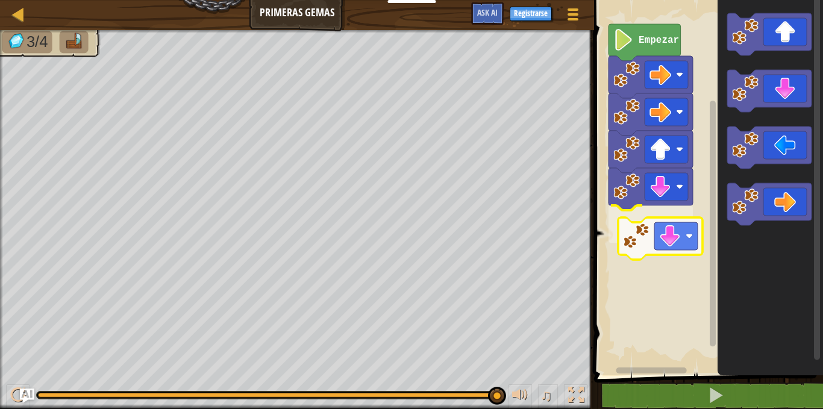
click at [638, 240] on div "Empezar" at bounding box center [706, 184] width 232 height 381
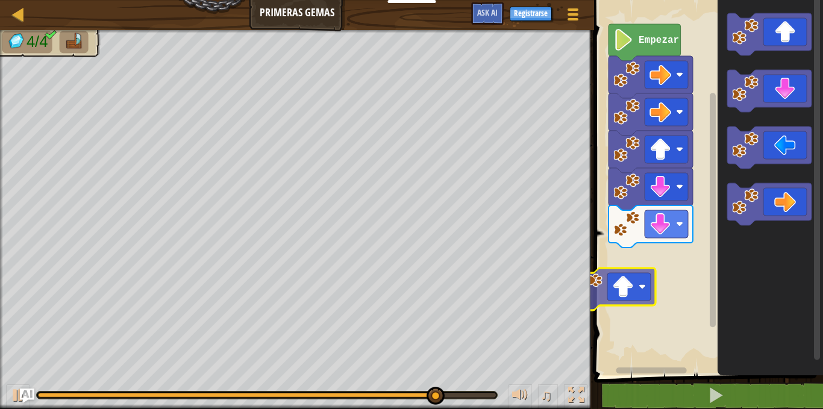
click at [620, 289] on div "Empezar" at bounding box center [706, 184] width 232 height 381
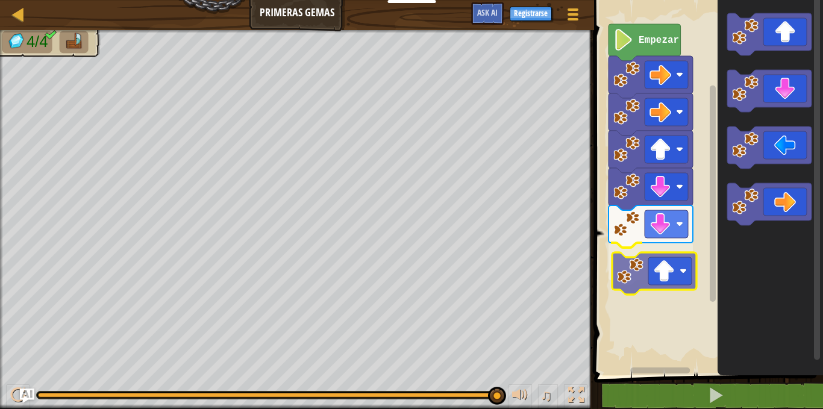
click at [642, 268] on div "Empezar" at bounding box center [706, 184] width 232 height 381
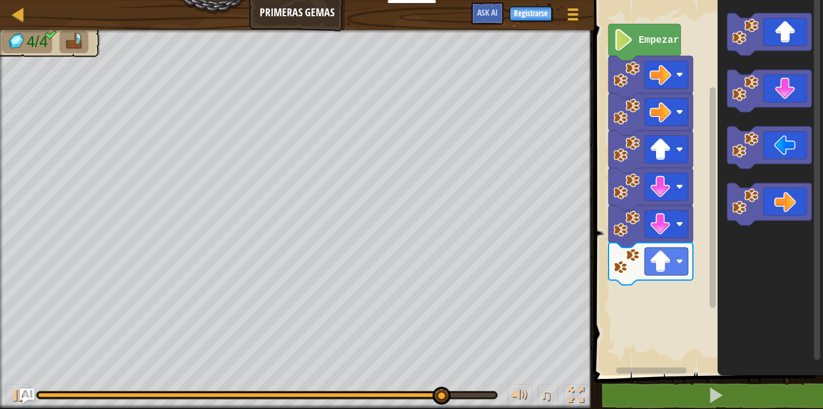
click at [744, 230] on icon "Espacio de trabajo de Blockly" at bounding box center [769, 184] width 105 height 381
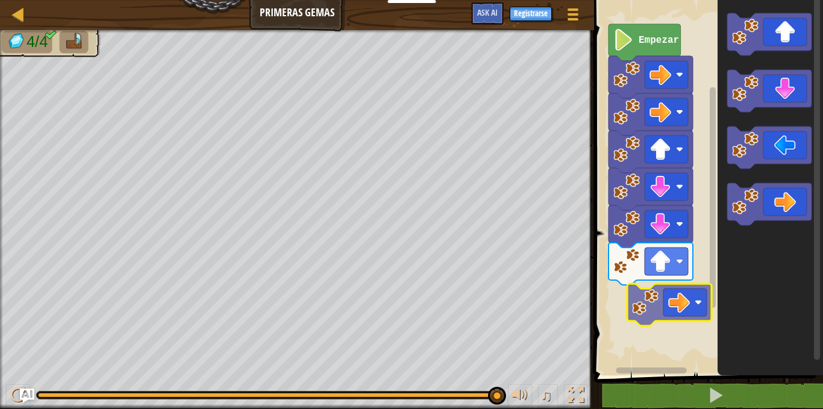
click at [660, 317] on div "Empezar" at bounding box center [706, 184] width 232 height 381
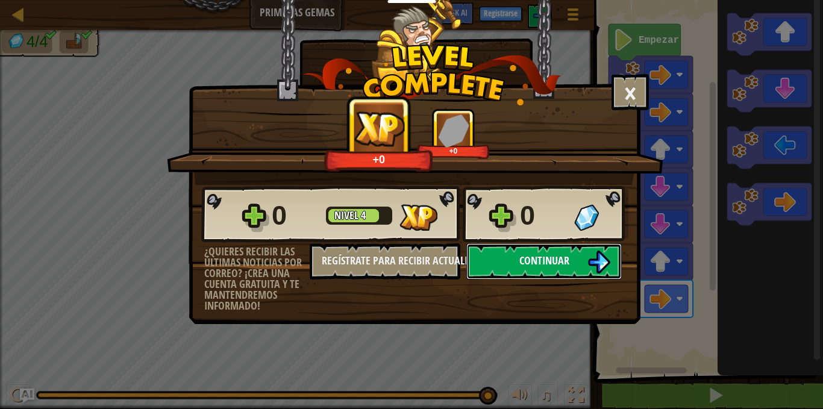
click at [545, 261] on span "Continuar" at bounding box center [544, 260] width 50 height 15
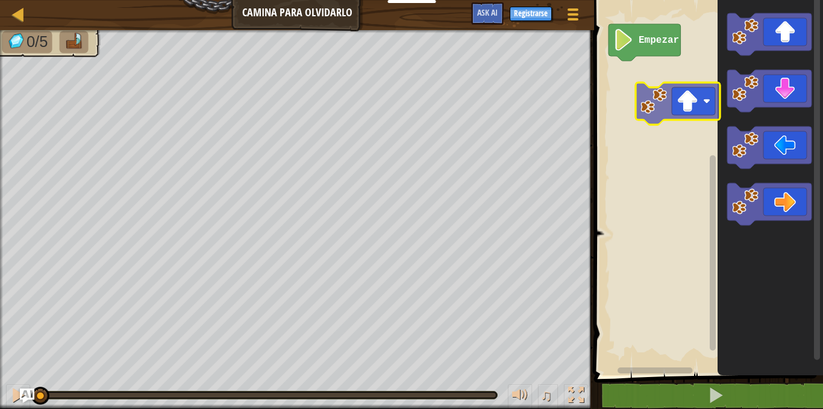
click at [694, 105] on div "Empezar" at bounding box center [706, 184] width 232 height 381
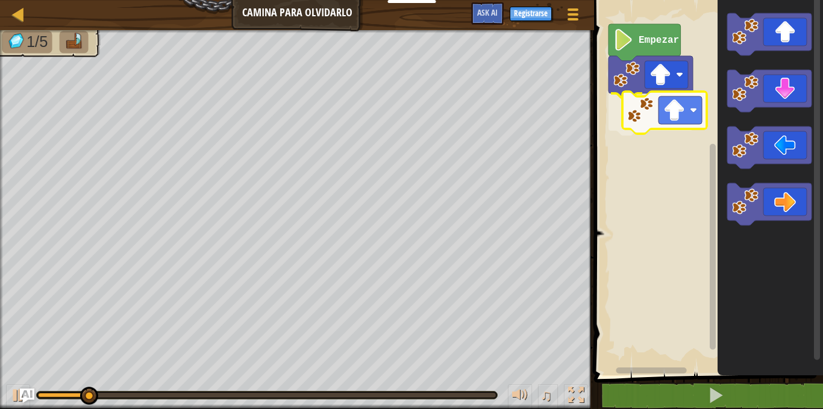
click at [697, 118] on div "Empezar" at bounding box center [706, 184] width 232 height 381
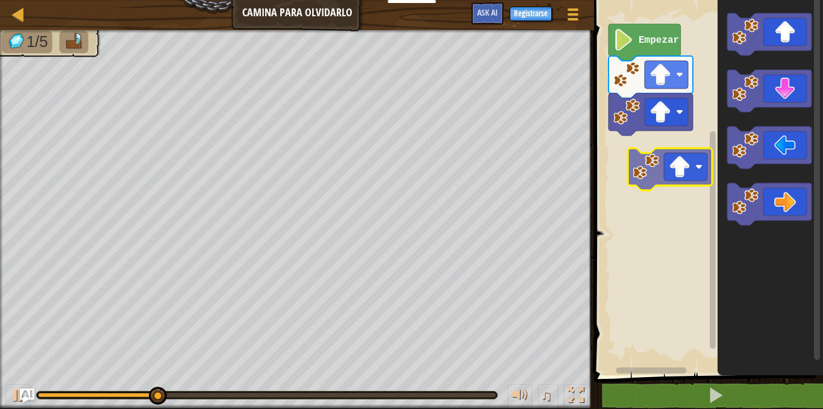
click at [678, 169] on div "Empezar" at bounding box center [706, 184] width 232 height 381
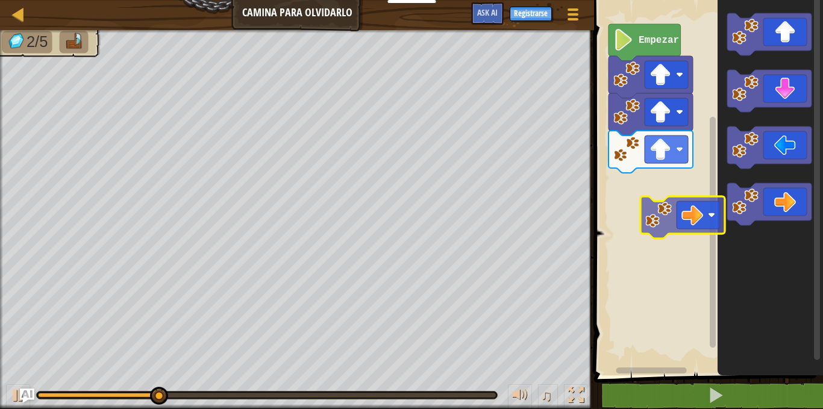
click at [701, 203] on div "Empezar" at bounding box center [706, 184] width 232 height 381
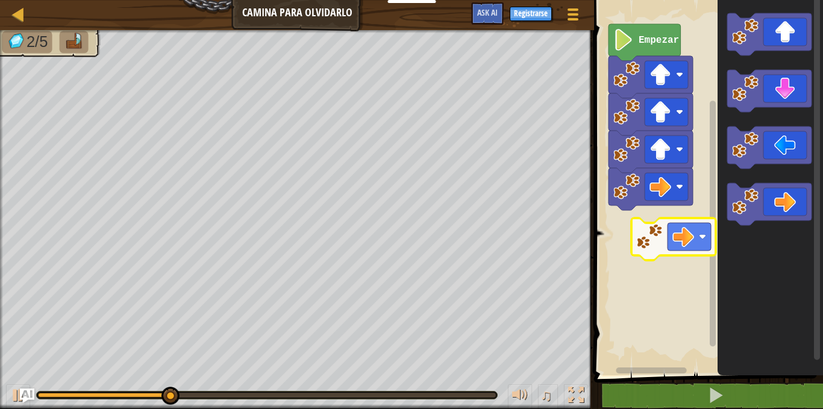
click at [611, 237] on div "Empezar" at bounding box center [706, 184] width 232 height 381
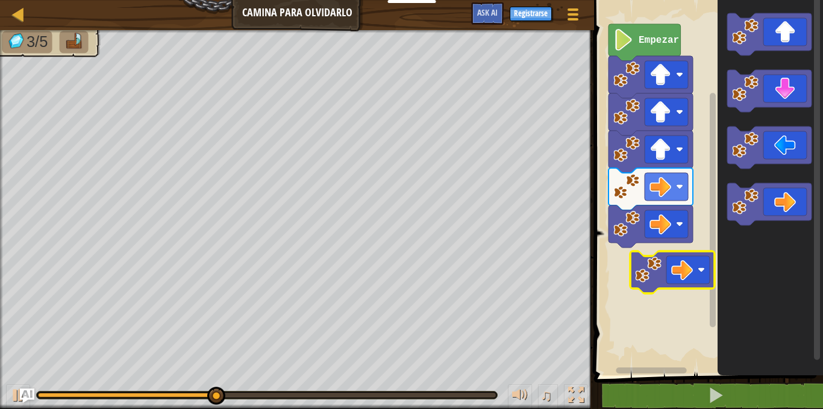
click at [685, 288] on div "Empezar" at bounding box center [706, 184] width 232 height 381
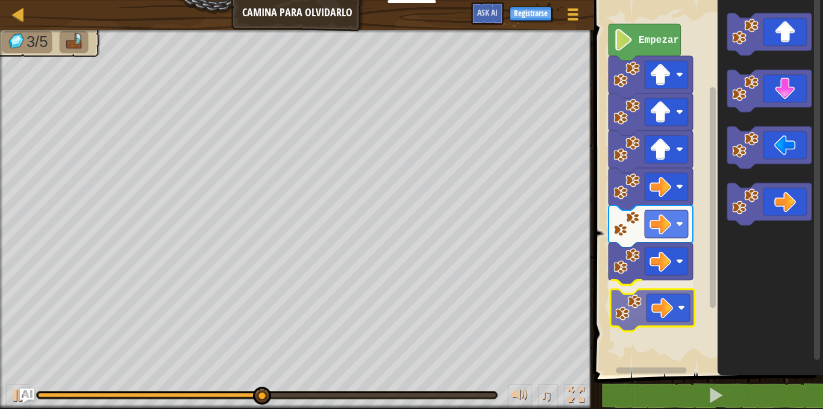
click at [666, 310] on div "Empezar" at bounding box center [706, 184] width 232 height 381
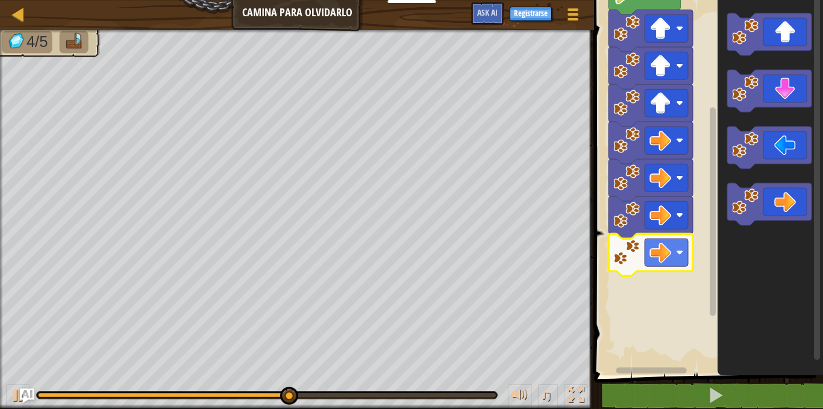
click at [710, 271] on rect "Espacio de trabajo de Blockly" at bounding box center [713, 211] width 6 height 208
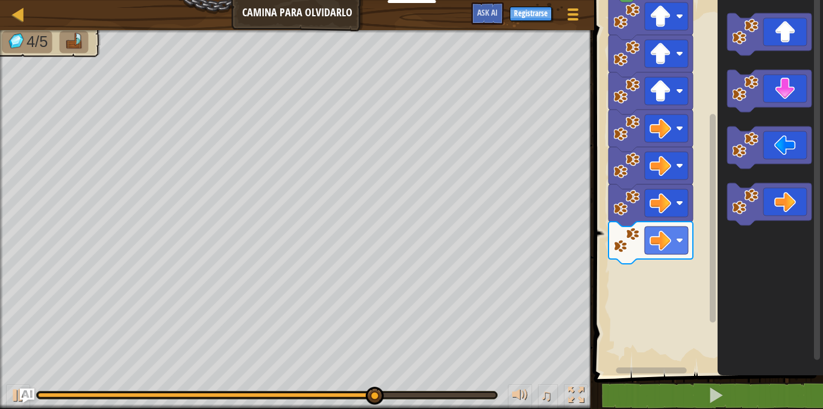
click at [647, 281] on div "Empezar" at bounding box center [706, 184] width 232 height 381
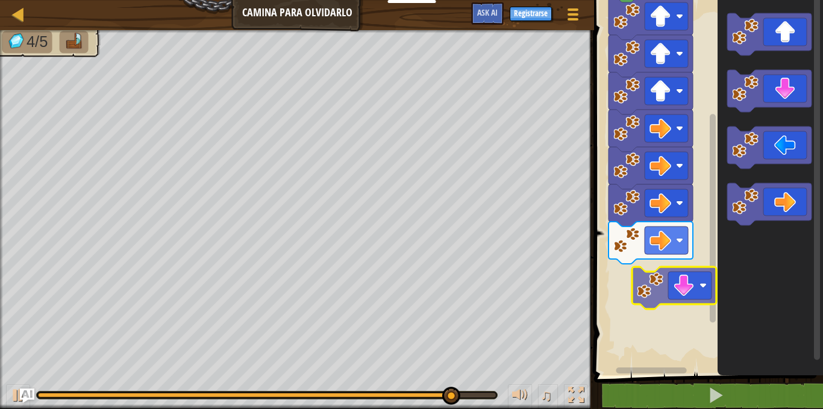
click at [676, 286] on div "Empezar" at bounding box center [706, 184] width 232 height 381
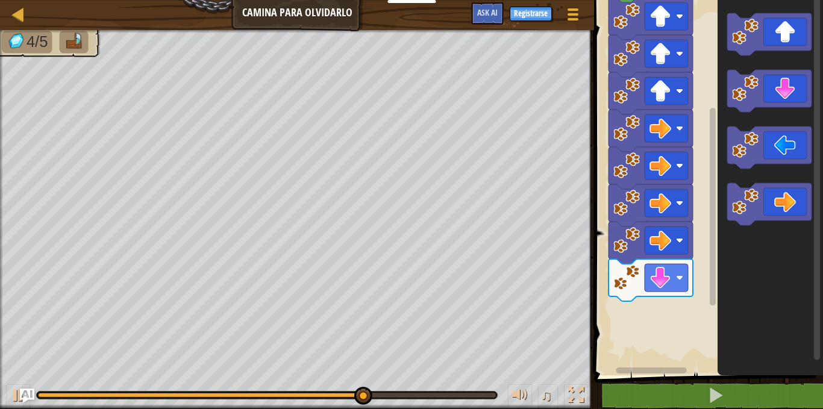
click at [647, 317] on div "Empezar" at bounding box center [706, 184] width 232 height 381
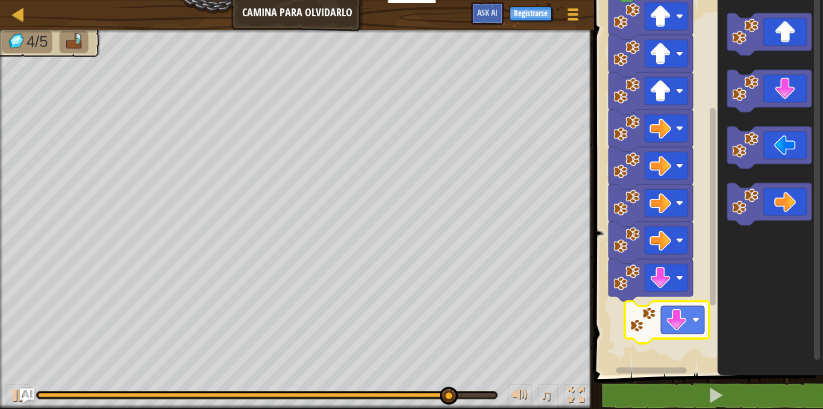
click at [685, 319] on div "Empezar" at bounding box center [706, 184] width 232 height 381
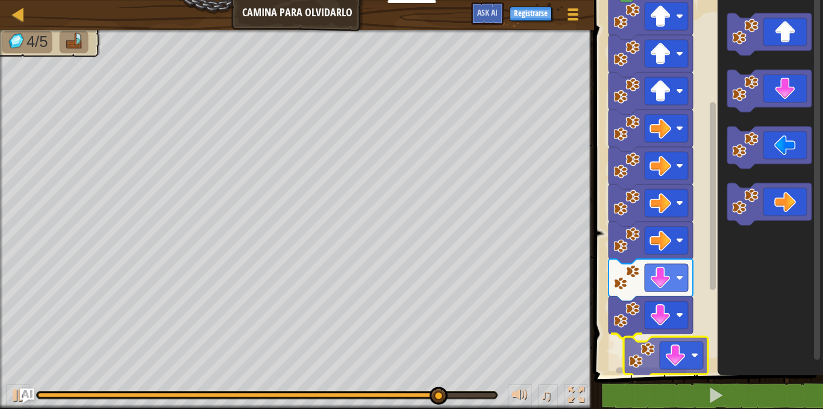
click at [664, 366] on div "Empezar" at bounding box center [706, 184] width 232 height 381
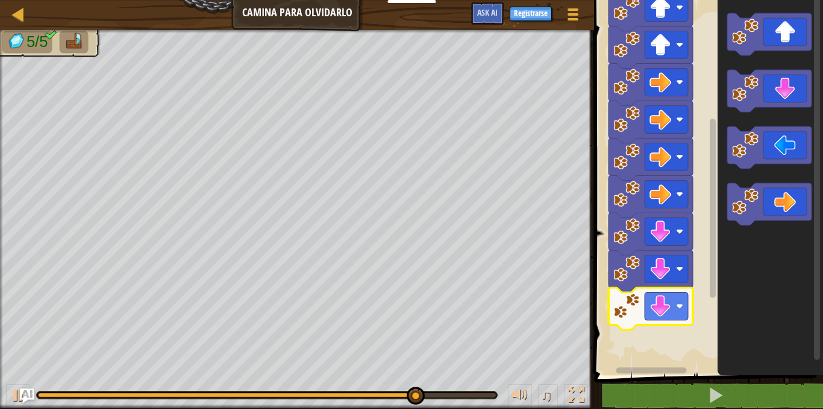
click at [716, 289] on rect "Espacio de trabajo de Blockly" at bounding box center [713, 208] width 6 height 179
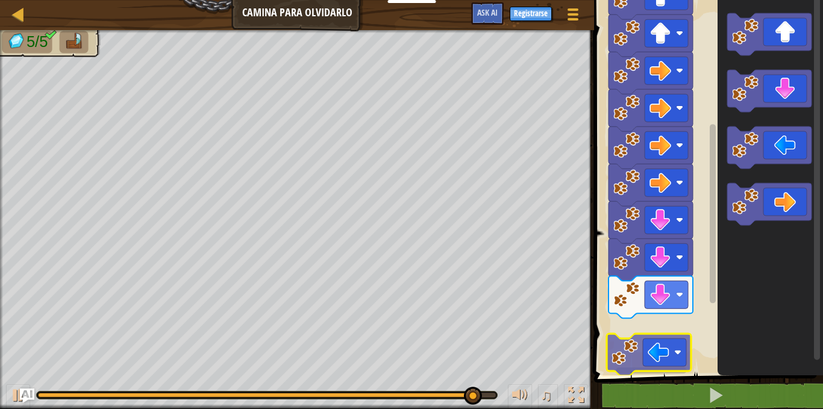
click at [666, 341] on div "Empezar" at bounding box center [706, 184] width 232 height 381
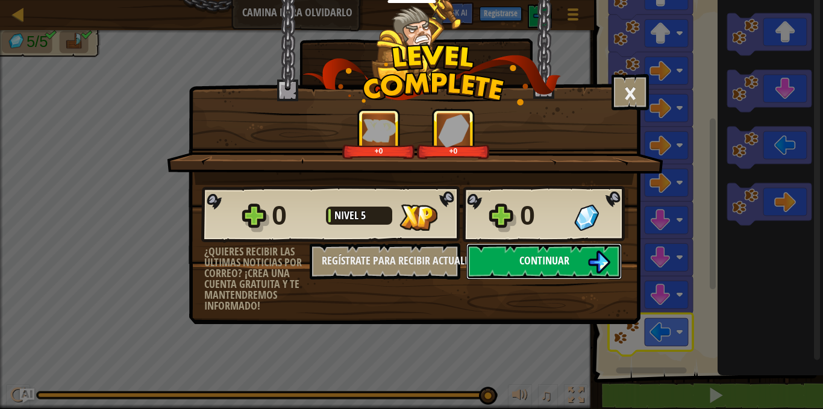
click at [540, 267] on span "Continuar" at bounding box center [544, 260] width 50 height 15
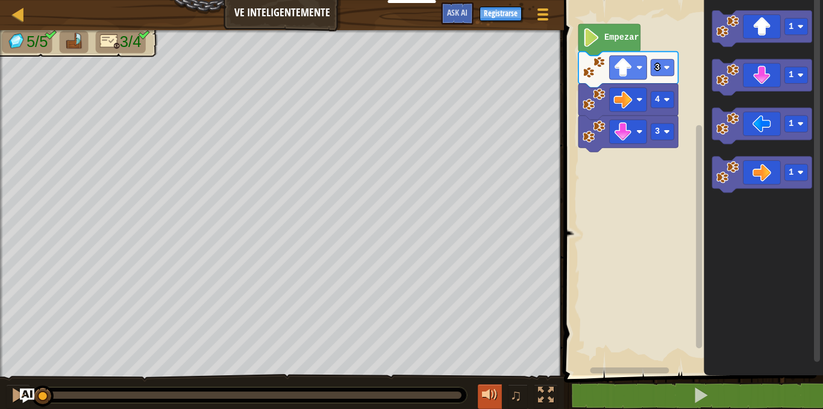
click at [493, 389] on div at bounding box center [490, 395] width 16 height 16
drag, startPoint x: 511, startPoint y: 388, endPoint x: 513, endPoint y: 394, distance: 6.1
click at [510, 393] on span "♫" at bounding box center [516, 395] width 12 height 18
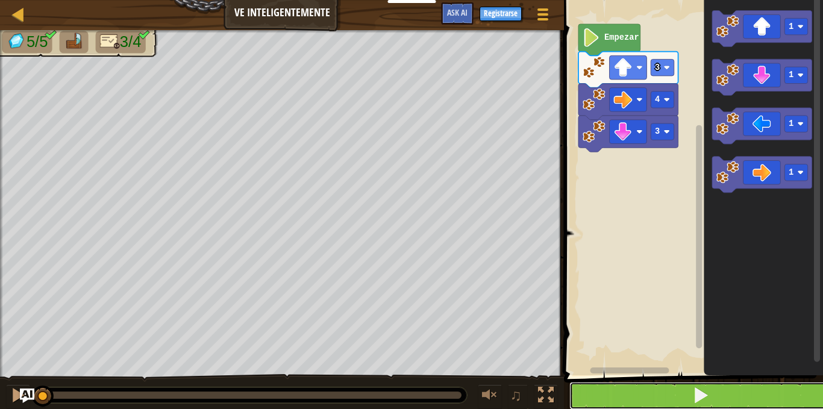
click at [707, 387] on span at bounding box center [700, 395] width 17 height 17
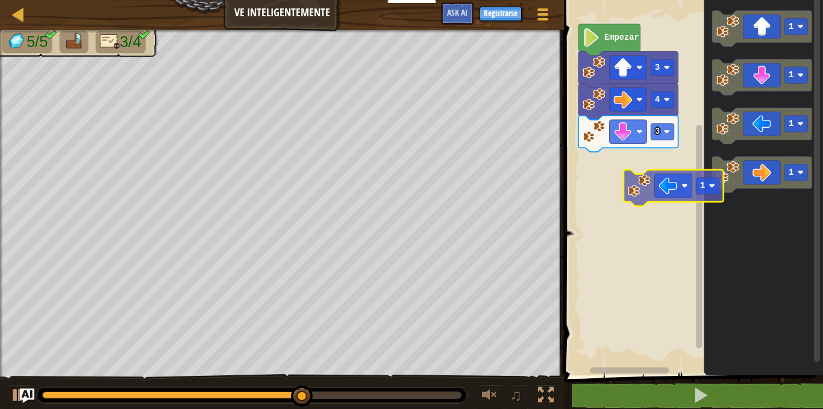
click at [643, 192] on div "3 4 3 Empezar 1 1 1 1 1" at bounding box center [691, 184] width 263 height 381
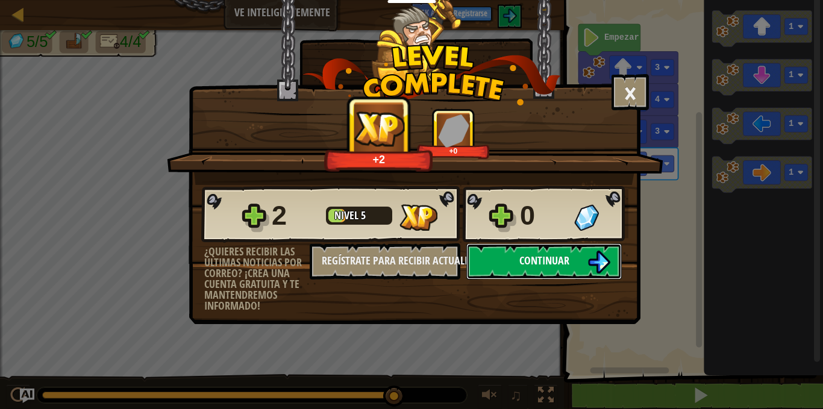
click at [587, 261] on button "Continuar" at bounding box center [543, 261] width 155 height 36
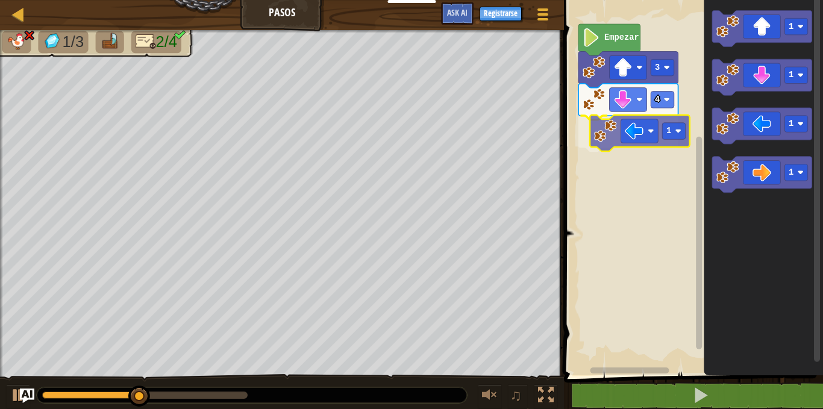
click at [640, 140] on div "Empezar 3 4 1 1 1 1 1 1" at bounding box center [691, 184] width 263 height 381
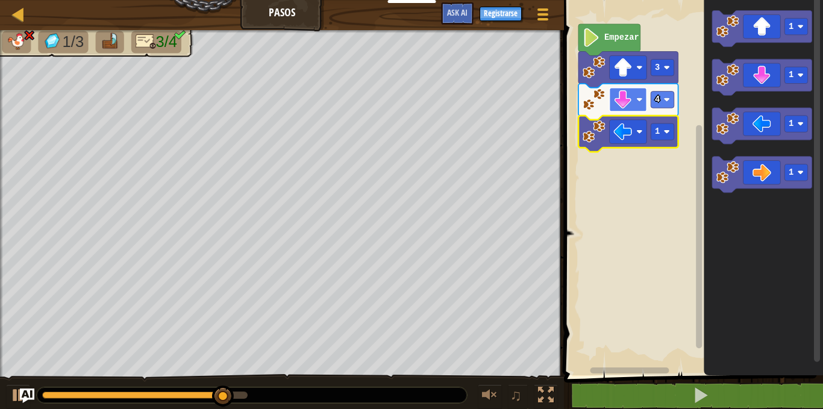
click at [641, 104] on rect "Espacio de trabajo de Blockly" at bounding box center [628, 100] width 37 height 24
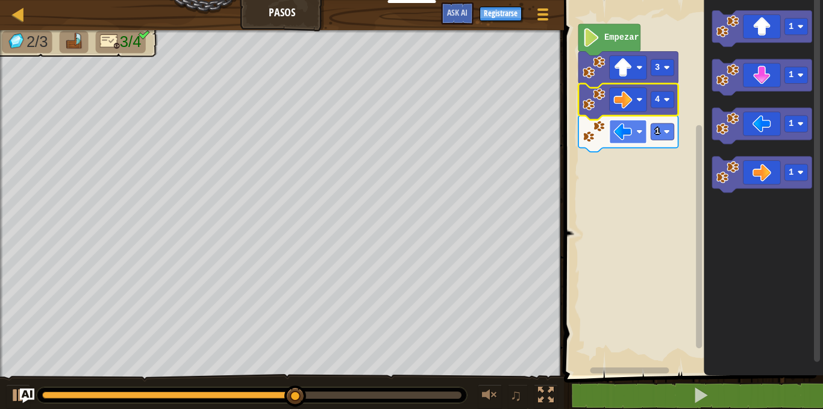
click at [643, 133] on g "Espacio de trabajo de Blockly" at bounding box center [628, 132] width 37 height 24
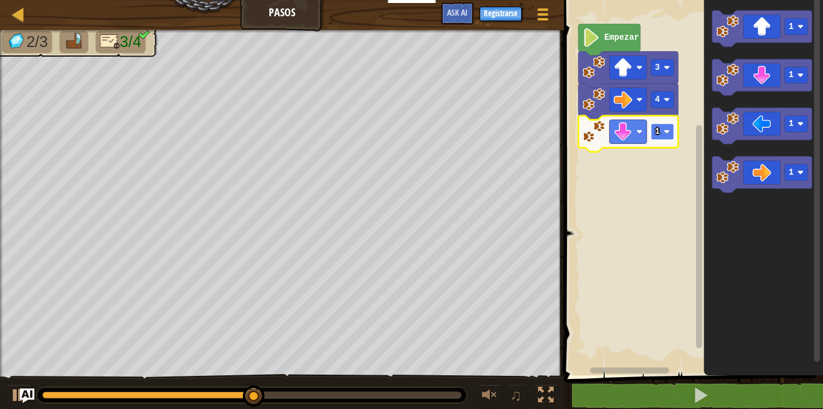
click at [668, 135] on rect "Espacio de trabajo de Blockly" at bounding box center [662, 131] width 23 height 16
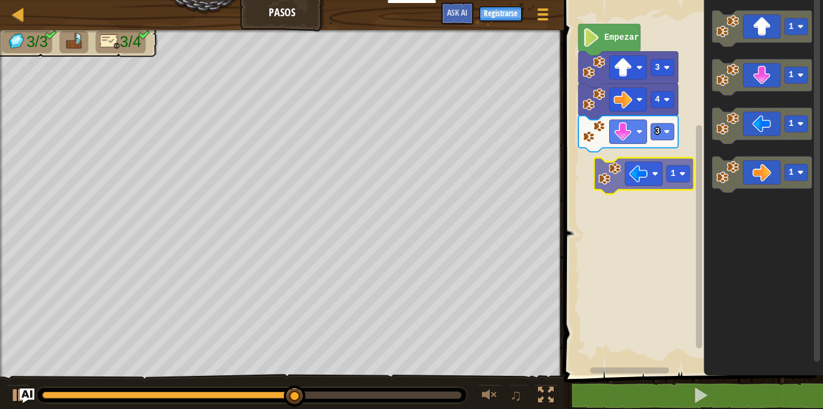
click at [628, 173] on div "Empezar 3 4 3 1 1 1 1 1" at bounding box center [691, 184] width 263 height 381
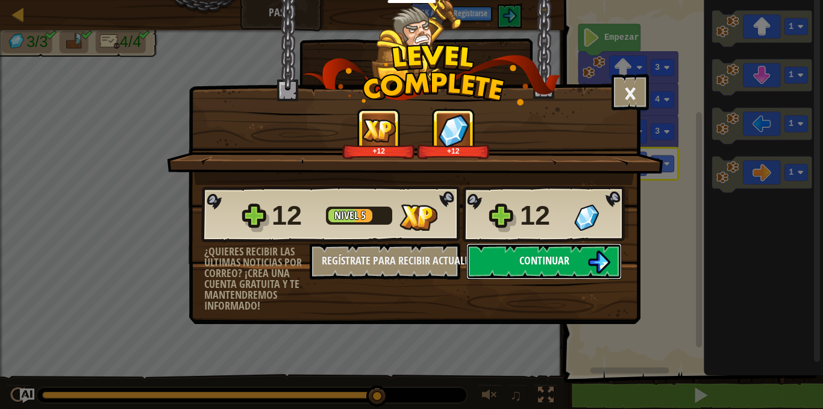
click at [540, 251] on button "Continuar" at bounding box center [543, 261] width 155 height 36
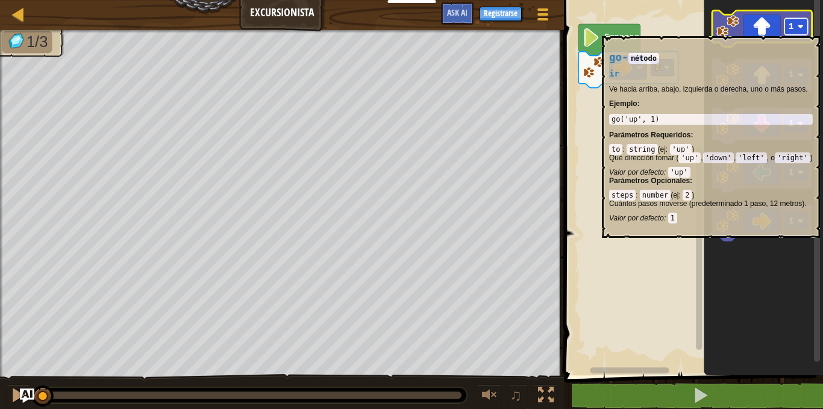
click at [800, 30] on image "Espacio de trabajo de Blockly" at bounding box center [800, 26] width 6 height 6
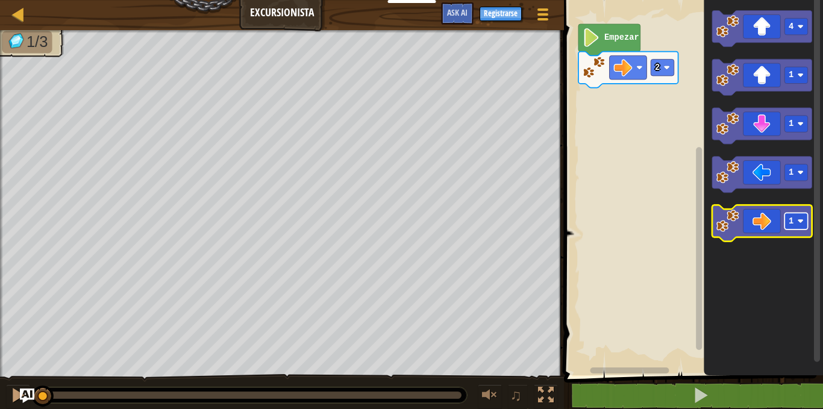
click at [802, 226] on rect "Espacio de trabajo de Blockly" at bounding box center [795, 221] width 23 height 16
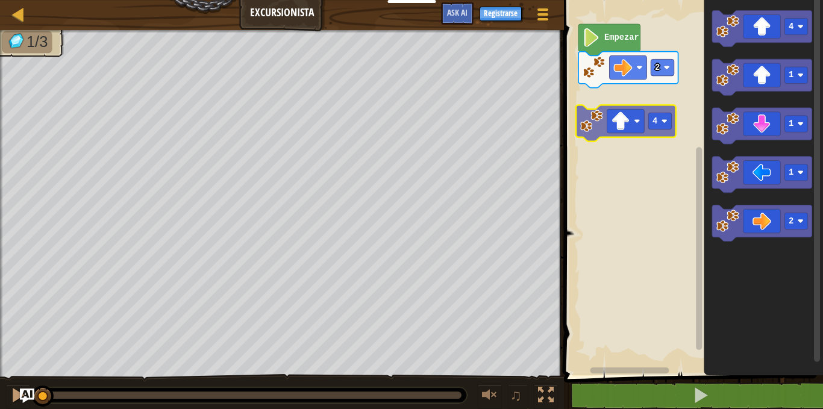
click at [590, 130] on div "2 Empezar 4 1 1 1 2 4" at bounding box center [691, 184] width 263 height 381
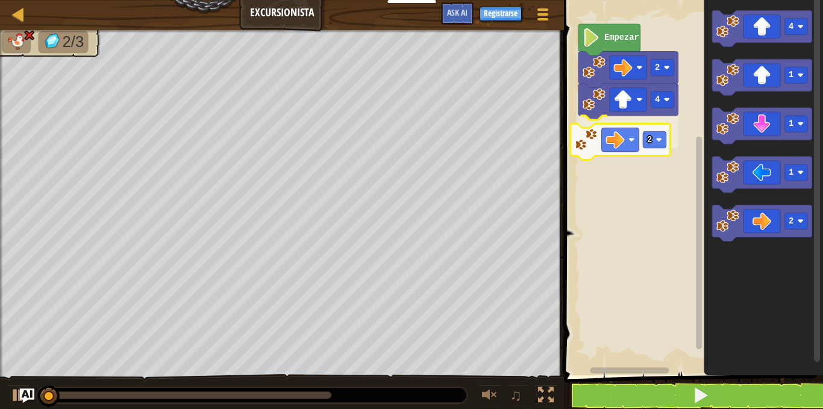
click at [599, 133] on div "4 2 2 Empezar 4 1 1 1 2 2" at bounding box center [691, 184] width 263 height 381
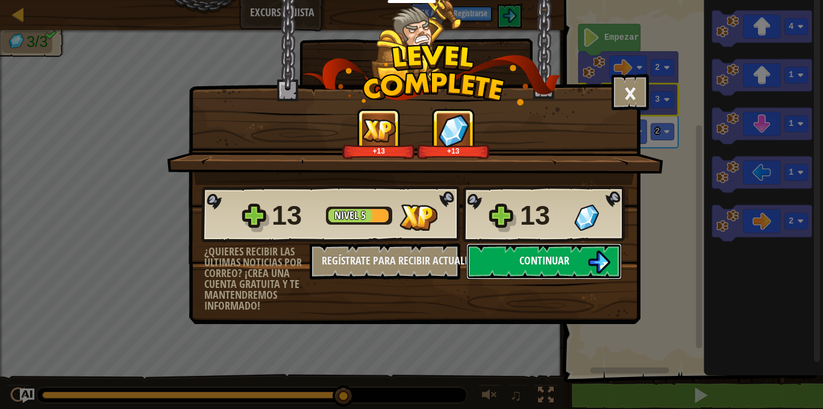
click at [609, 261] on img at bounding box center [598, 262] width 23 height 23
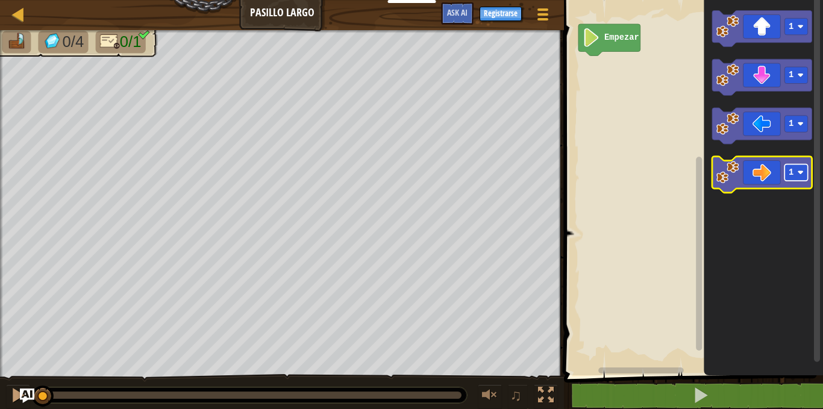
click at [802, 174] on image "Espacio de trabajo de Blockly" at bounding box center [800, 172] width 6 height 6
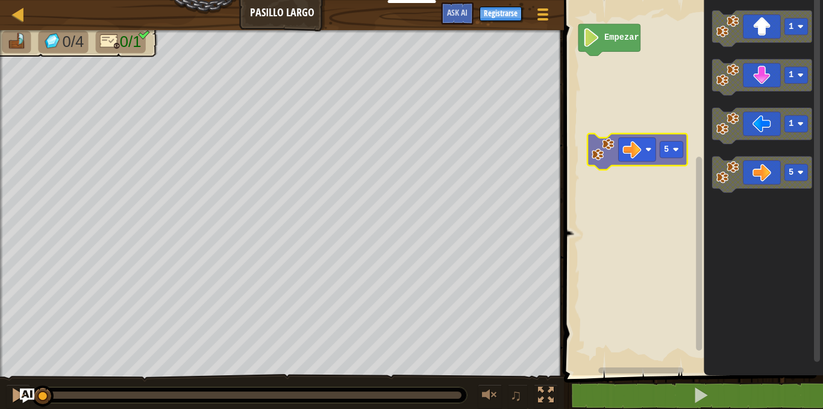
click at [620, 104] on div "Empezar 1 1 1 5 5" at bounding box center [691, 184] width 263 height 381
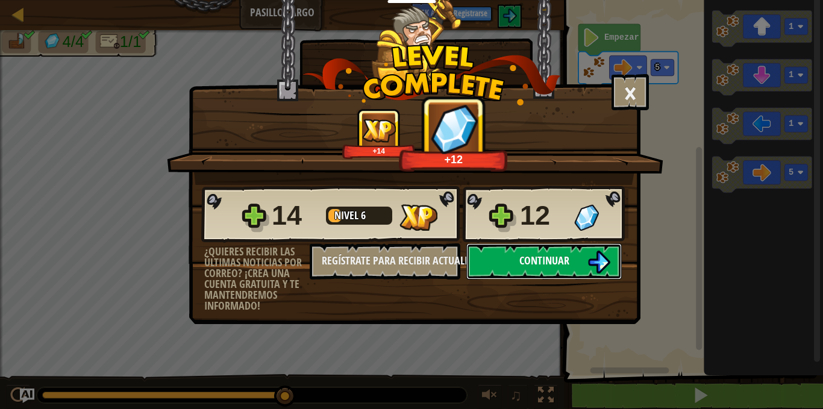
click at [549, 257] on span "Continuar" at bounding box center [544, 260] width 50 height 15
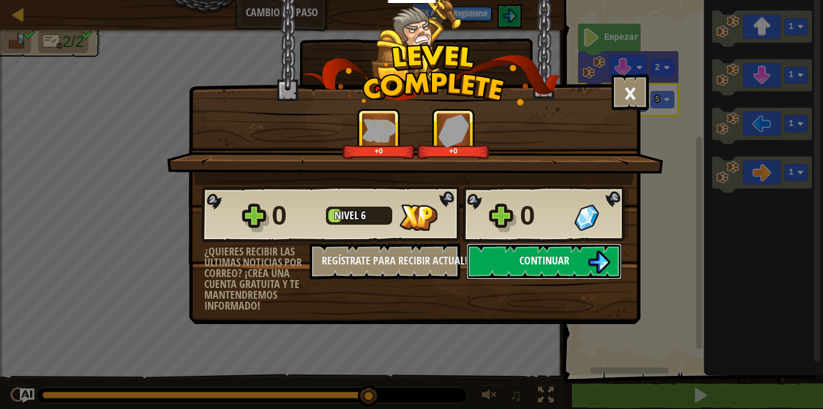
click at [518, 258] on button "Continuar" at bounding box center [543, 261] width 155 height 36
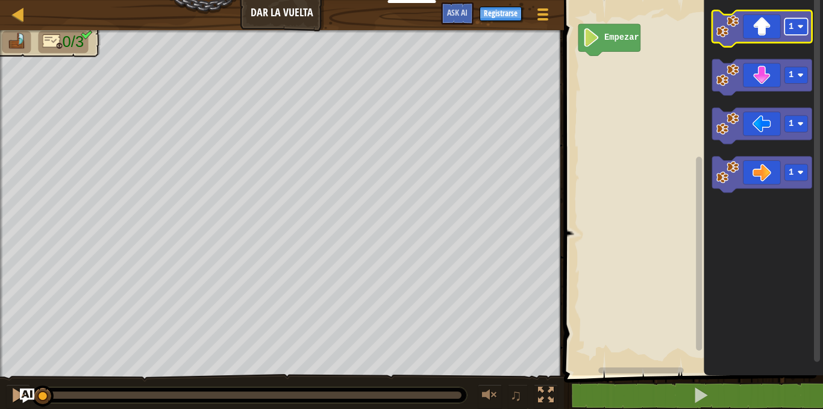
click at [806, 30] on rect "Espacio de trabajo de Blockly" at bounding box center [795, 26] width 23 height 16
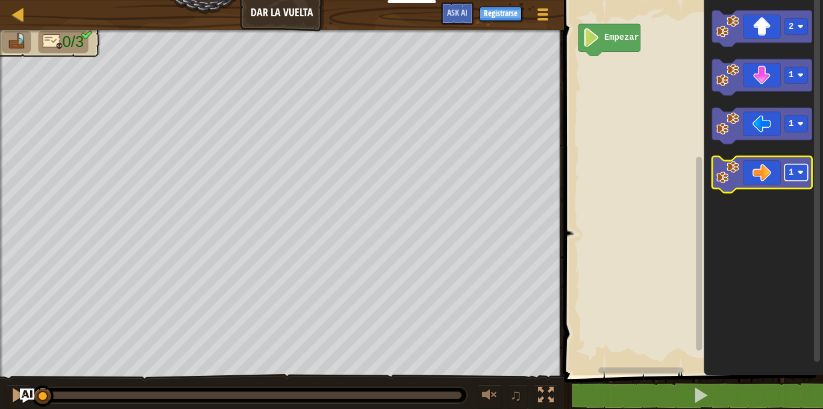
click at [802, 179] on rect "Espacio de trabajo de Blockly" at bounding box center [795, 172] width 23 height 16
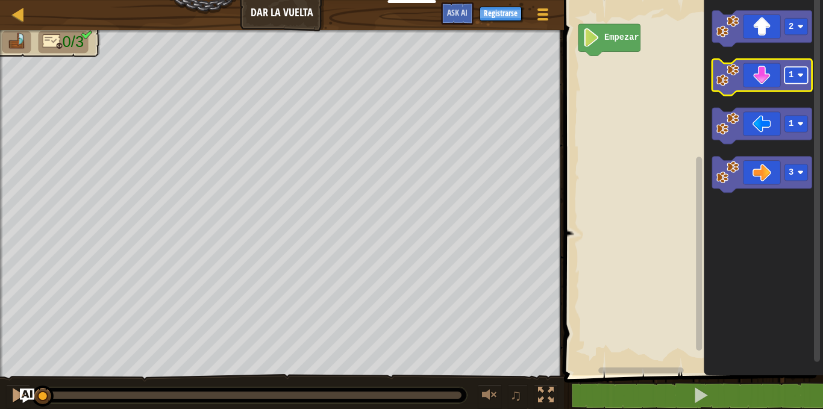
click at [801, 80] on g "1" at bounding box center [795, 75] width 23 height 16
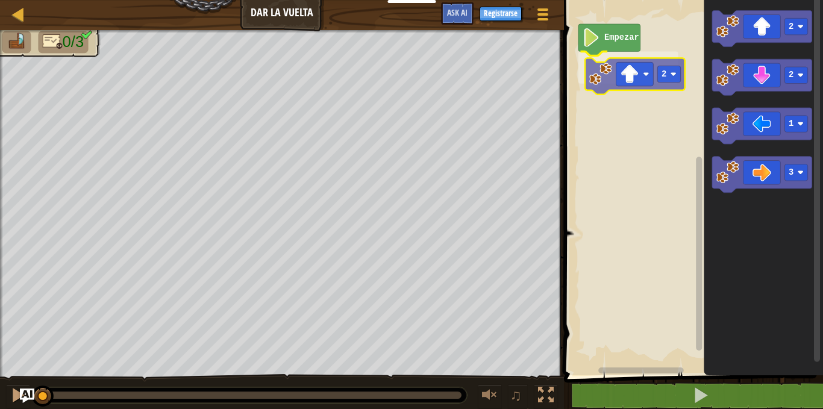
click at [634, 83] on div "Empezar 2 2 2 1 3 2" at bounding box center [691, 184] width 263 height 381
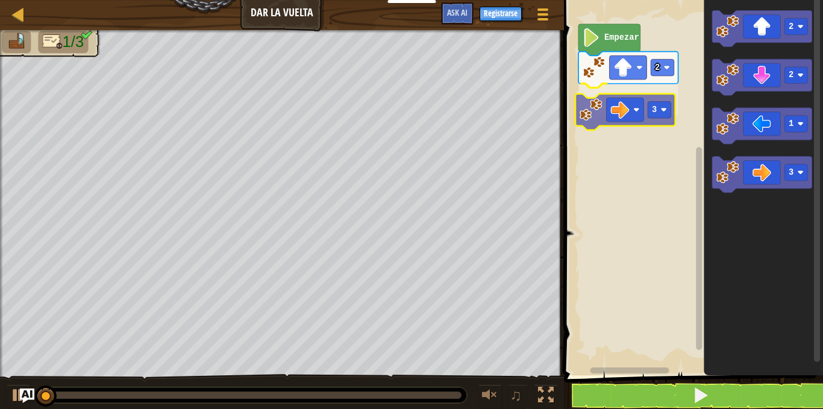
click at [594, 99] on div "Empezar 2 3 2 2 1 3 3" at bounding box center [691, 184] width 263 height 381
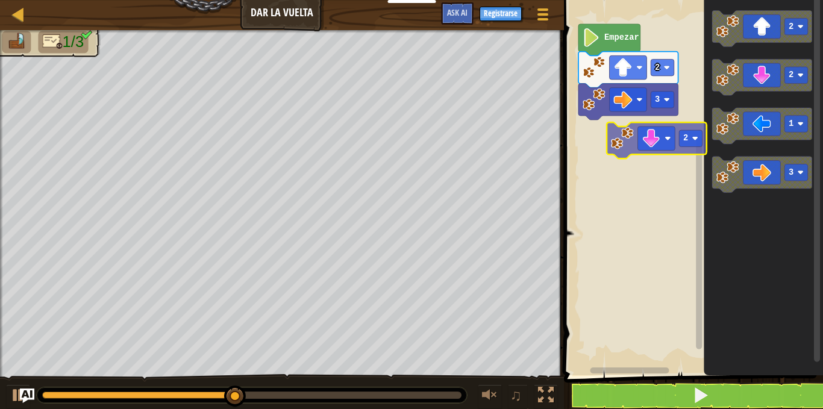
click at [639, 149] on div "Empezar 2 3 2 2 1 3 2" at bounding box center [691, 184] width 263 height 381
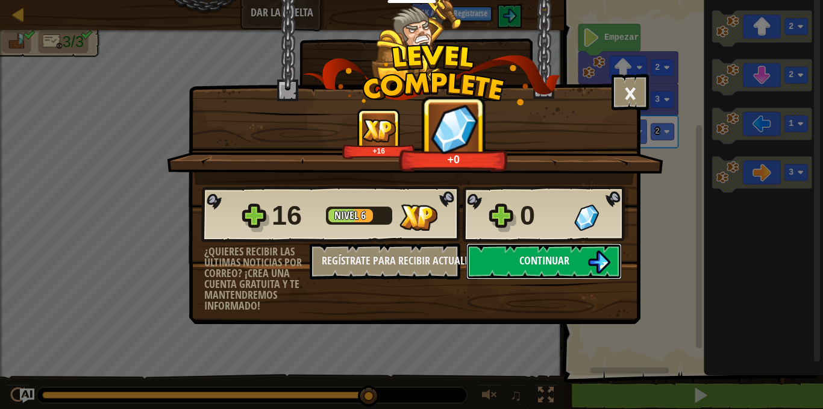
click at [576, 270] on button "Continuar" at bounding box center [543, 261] width 155 height 36
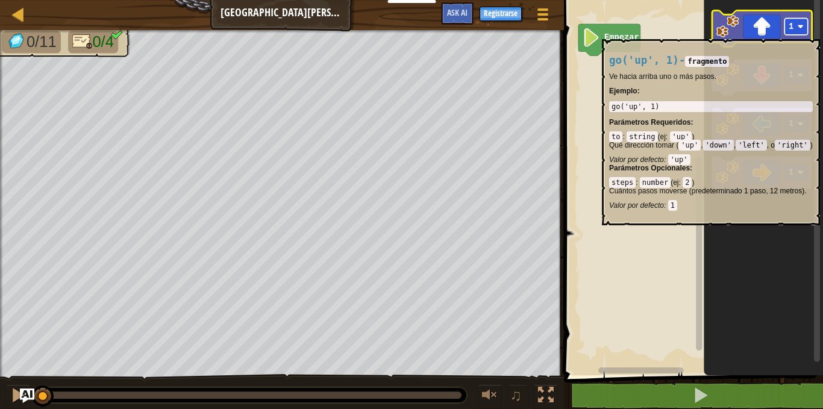
click at [802, 33] on rect "Espacio de trabajo de Blockly" at bounding box center [795, 26] width 23 height 16
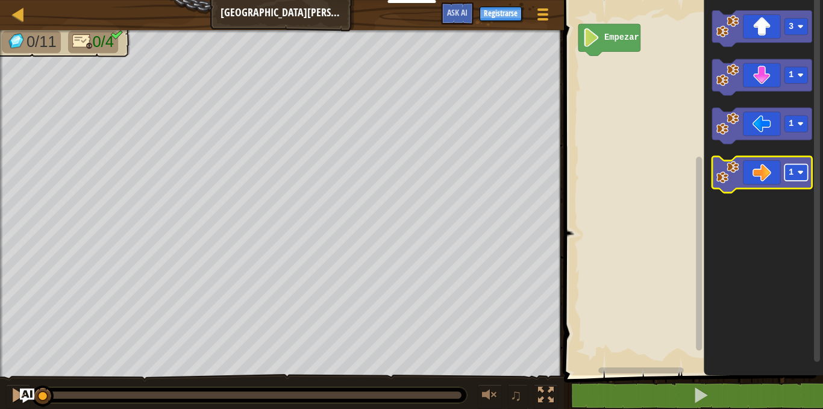
click at [800, 176] on rect "Espacio de trabajo de Blockly" at bounding box center [795, 172] width 23 height 16
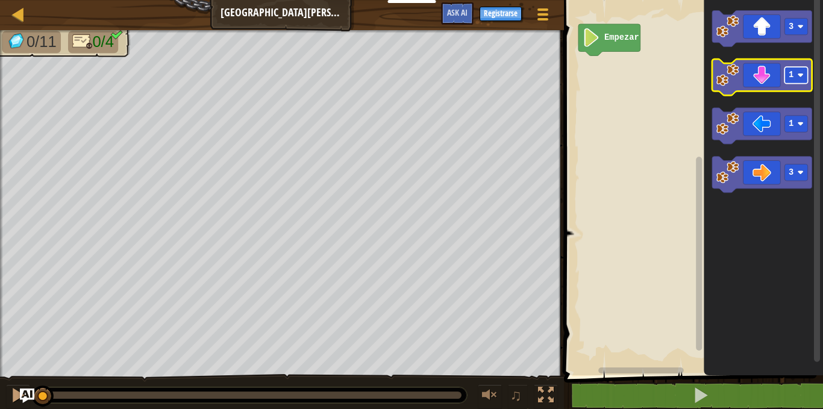
click at [801, 81] on rect "Espacio de trabajo de Blockly" at bounding box center [795, 75] width 23 height 16
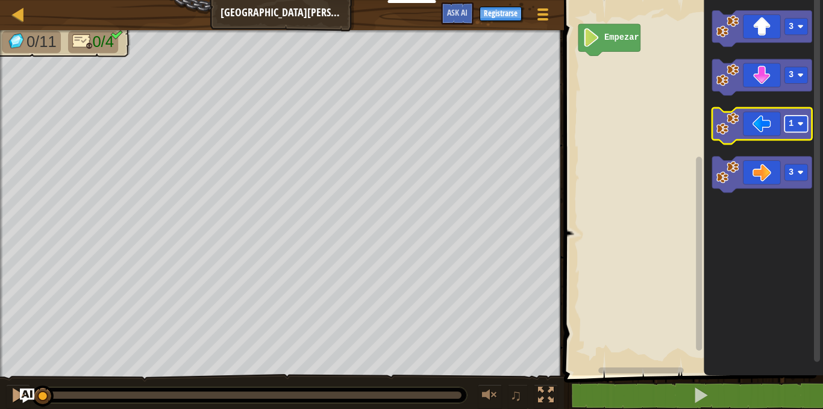
click at [803, 131] on rect "Espacio de trabajo de Blockly" at bounding box center [795, 124] width 23 height 16
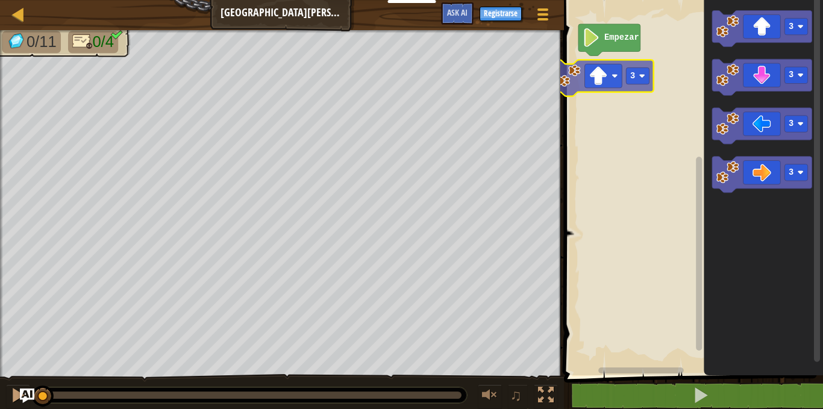
click at [607, 75] on div "Empezar 3 3 3 3 3 3" at bounding box center [691, 184] width 263 height 381
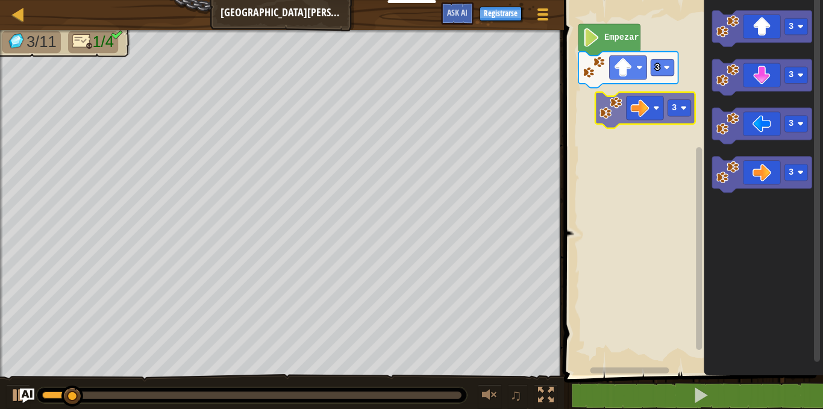
click at [649, 111] on div "3 Empezar 3 3 3 3 3" at bounding box center [691, 184] width 263 height 381
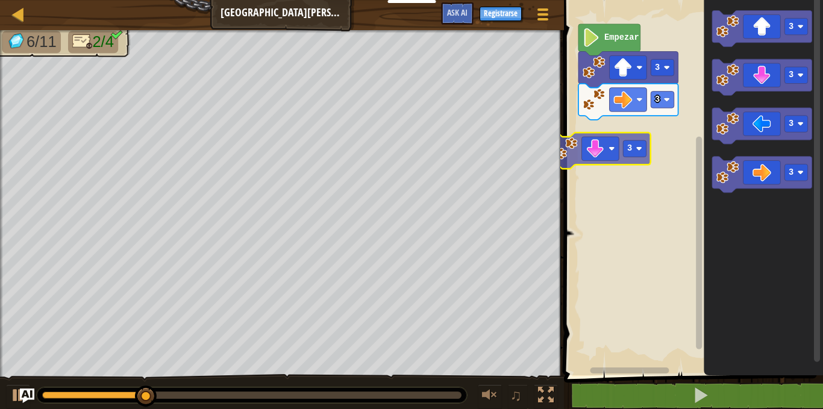
click at [598, 157] on div "3 3 Empezar 3 3 3 3 3 3" at bounding box center [691, 184] width 263 height 381
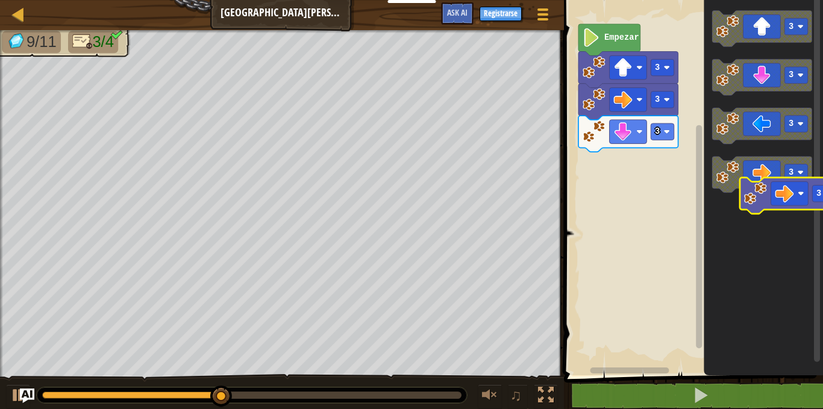
click at [781, 197] on icon "3 3 3 3" at bounding box center [763, 184] width 119 height 381
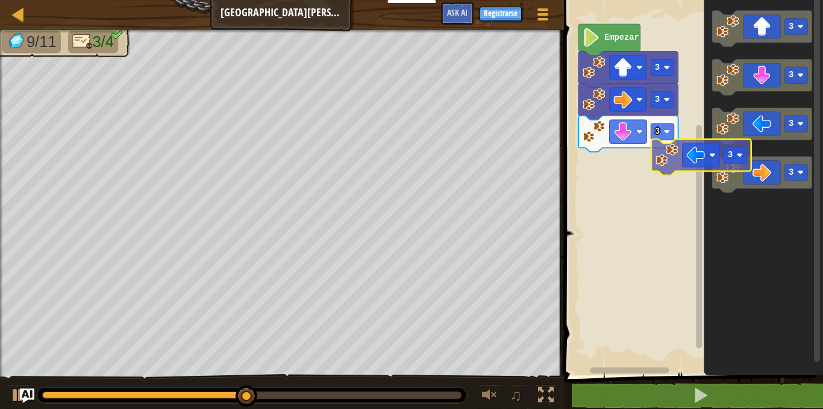
click at [621, 190] on div "3 3 3 Empezar 3 3 3 3 3" at bounding box center [691, 184] width 263 height 381
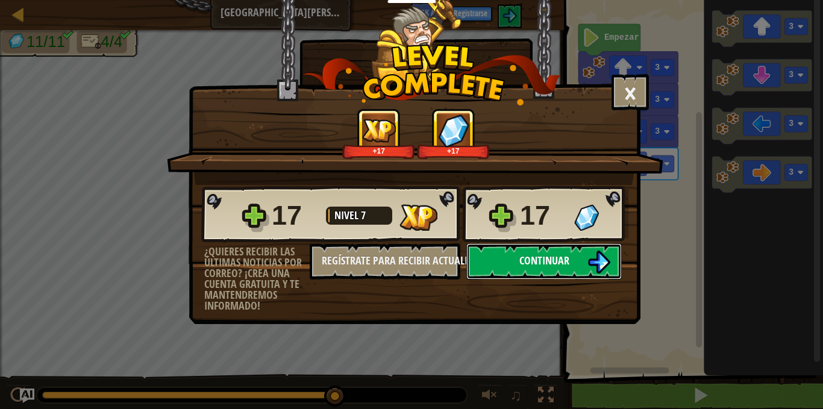
click at [580, 270] on button "Continuar" at bounding box center [543, 261] width 155 height 36
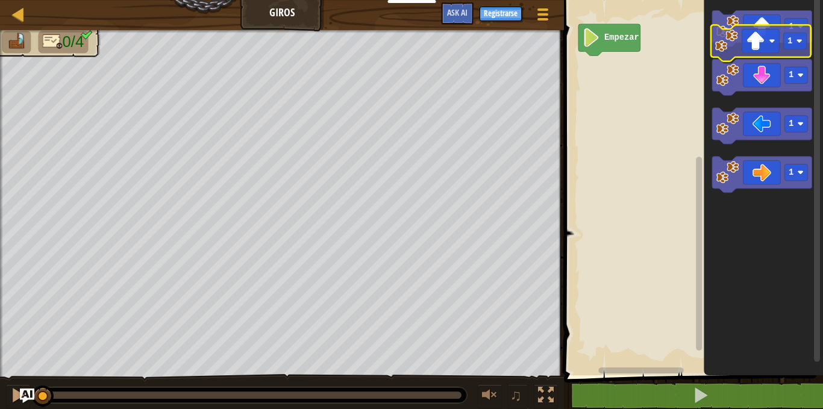
click at [728, 55] on icon "1 1 1 1" at bounding box center [763, 184] width 119 height 381
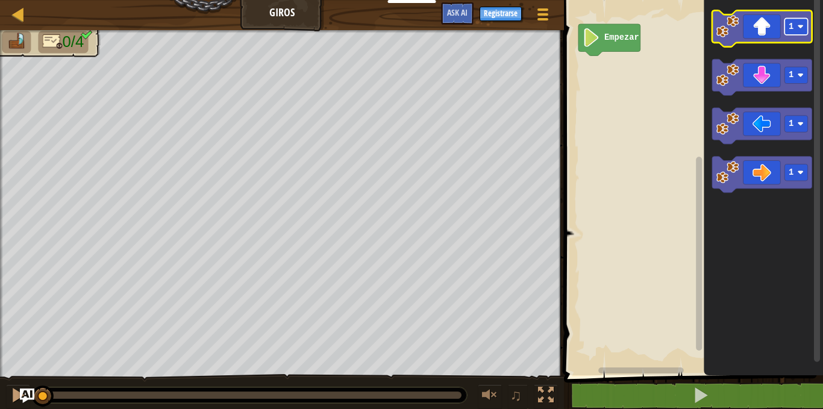
click at [804, 28] on rect "Espacio de trabajo de Blockly" at bounding box center [795, 26] width 23 height 16
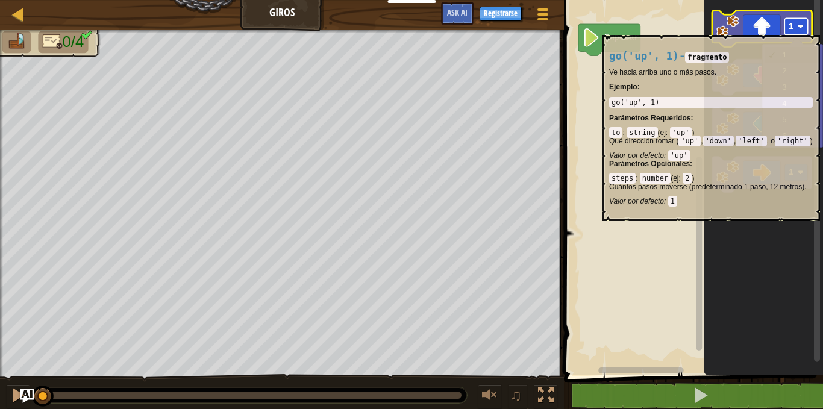
click at [800, 29] on image "Espacio de trabajo de Blockly" at bounding box center [800, 26] width 6 height 6
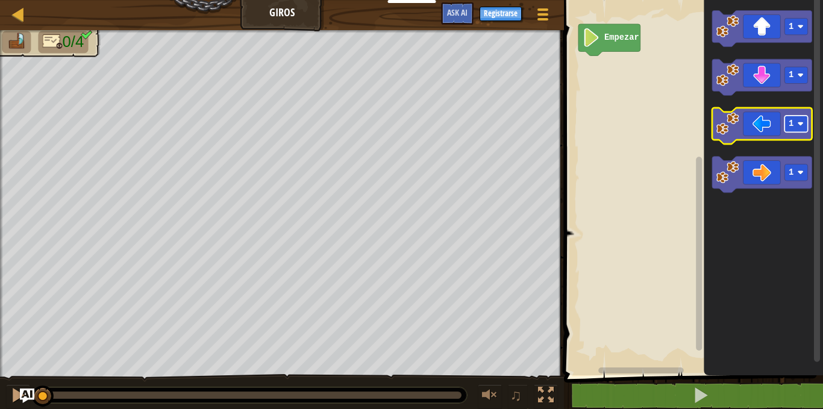
click at [799, 122] on image "Espacio de trabajo de Blockly" at bounding box center [800, 123] width 6 height 6
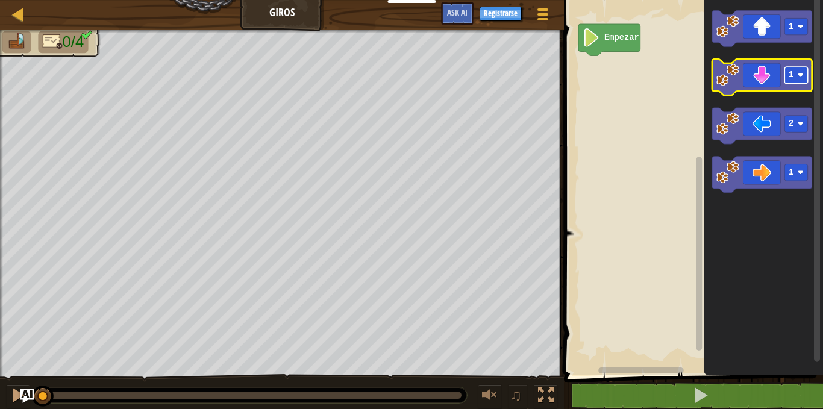
click at [799, 82] on rect "Espacio de trabajo de Blockly" at bounding box center [795, 75] width 23 height 16
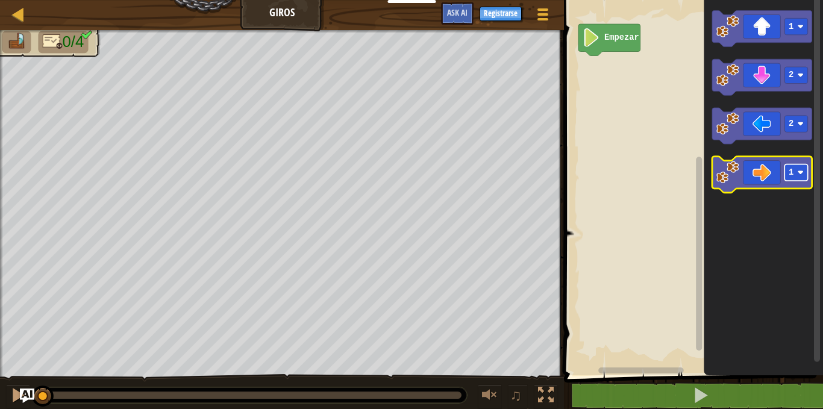
click at [797, 178] on rect "Espacio de trabajo de Blockly" at bounding box center [795, 172] width 23 height 16
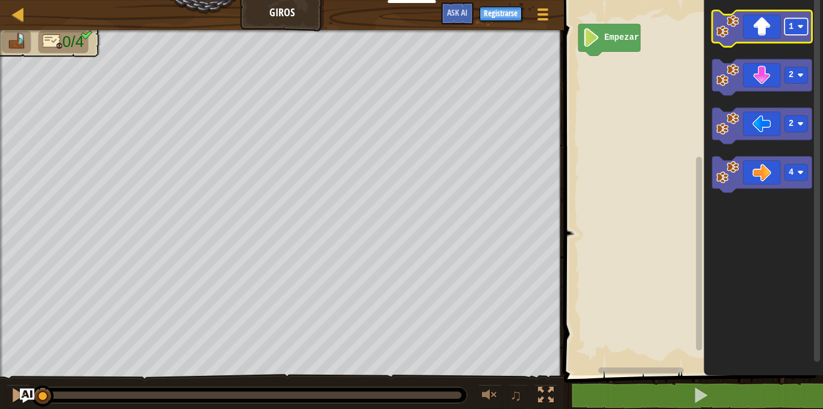
click at [799, 30] on image "Espacio de trabajo de Blockly" at bounding box center [800, 26] width 6 height 6
click at [714, 39] on icon "Espacio de trabajo de Blockly" at bounding box center [762, 28] width 100 height 36
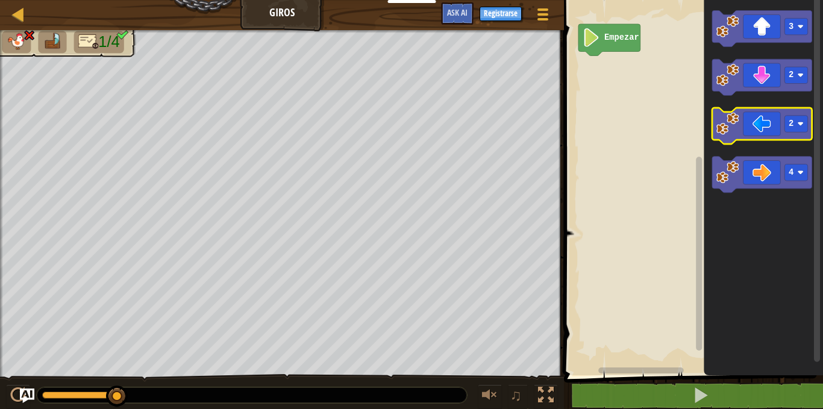
click at [717, 128] on image "Espacio de trabajo de Blockly" at bounding box center [727, 123] width 23 height 23
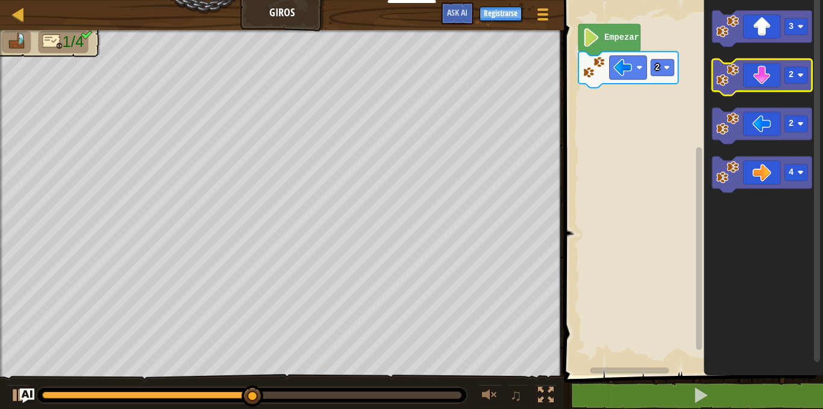
click at [723, 84] on image "Espacio de trabajo de Blockly" at bounding box center [727, 75] width 23 height 23
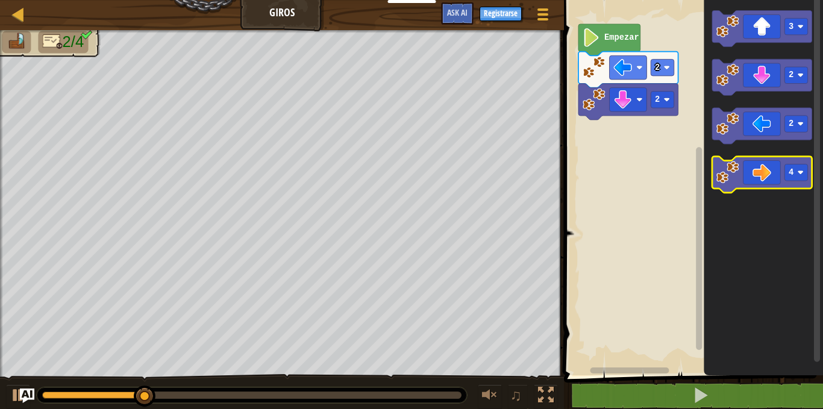
click at [732, 163] on image "Espacio de trabajo de Blockly" at bounding box center [727, 172] width 23 height 23
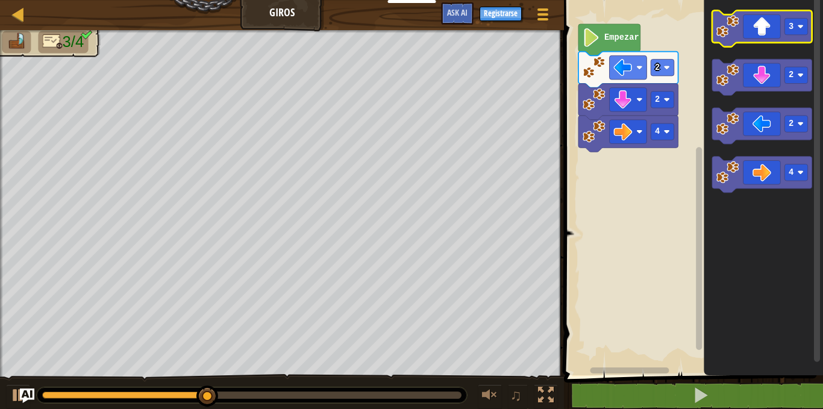
click at [722, 34] on image "Espacio de trabajo de Blockly" at bounding box center [727, 26] width 23 height 23
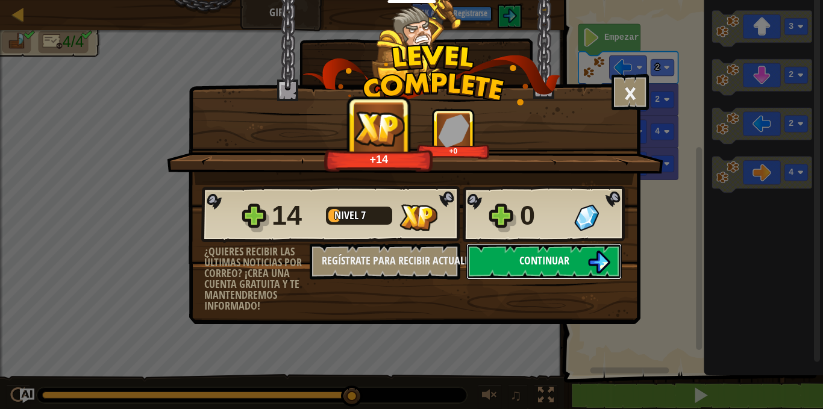
click at [570, 260] on button "Continuar" at bounding box center [543, 261] width 155 height 36
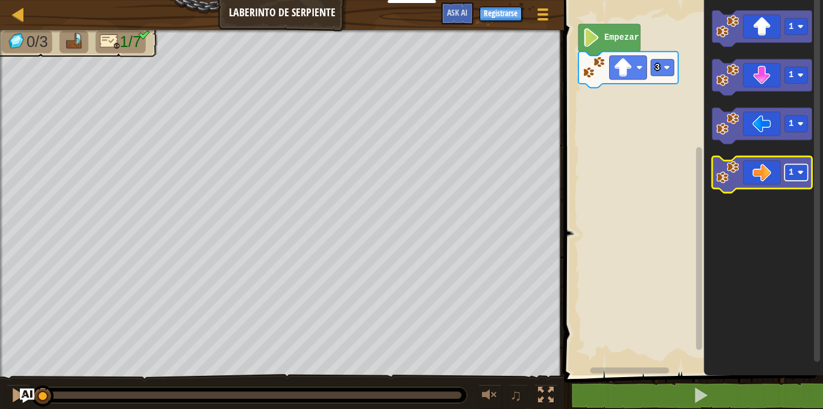
click at [797, 172] on rect "Espacio de trabajo de Blockly" at bounding box center [795, 172] width 23 height 16
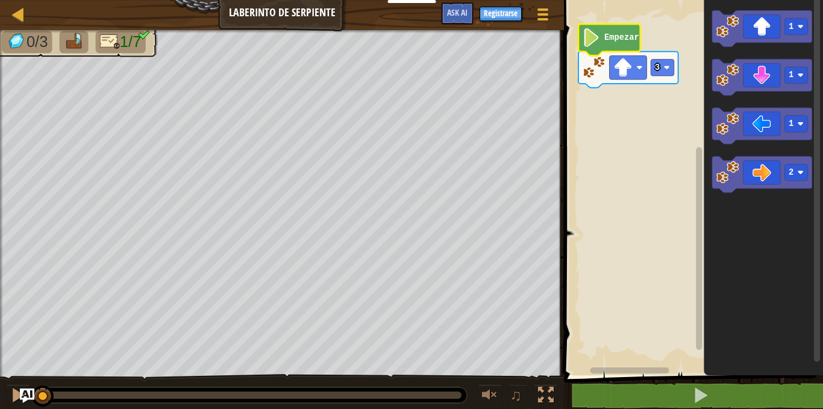
click at [616, 52] on g "3 Empezar" at bounding box center [628, 56] width 100 height 64
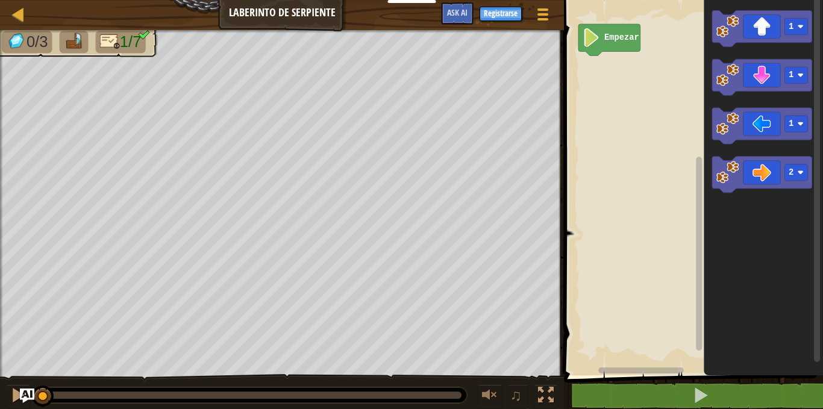
click at [617, 42] on text "Empezar" at bounding box center [621, 37] width 35 height 9
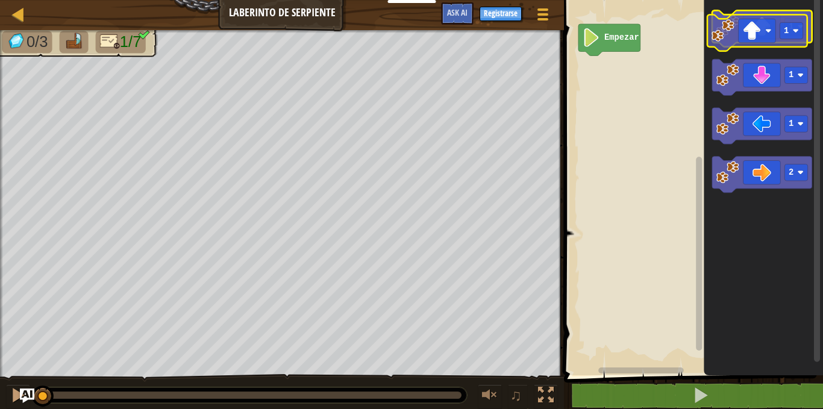
click at [714, 40] on g "1" at bounding box center [762, 28] width 100 height 36
click at [721, 40] on g "1" at bounding box center [762, 28] width 100 height 36
click at [800, 33] on rect "Espacio de trabajo de Blockly" at bounding box center [795, 26] width 23 height 16
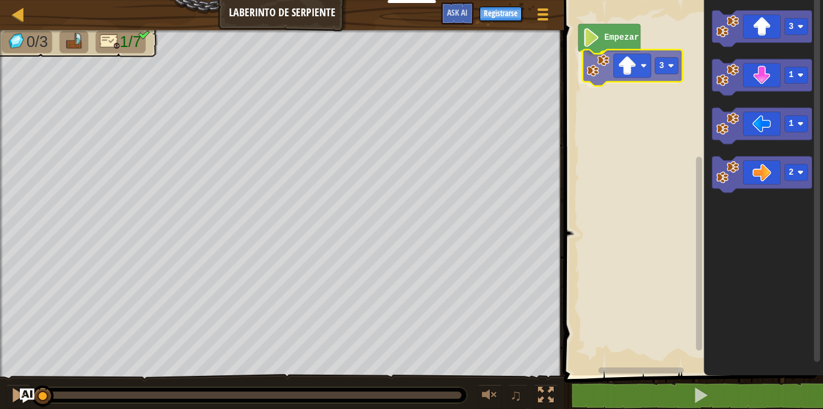
click at [599, 78] on div "Empezar 3 3 1 1 2 3" at bounding box center [691, 184] width 263 height 381
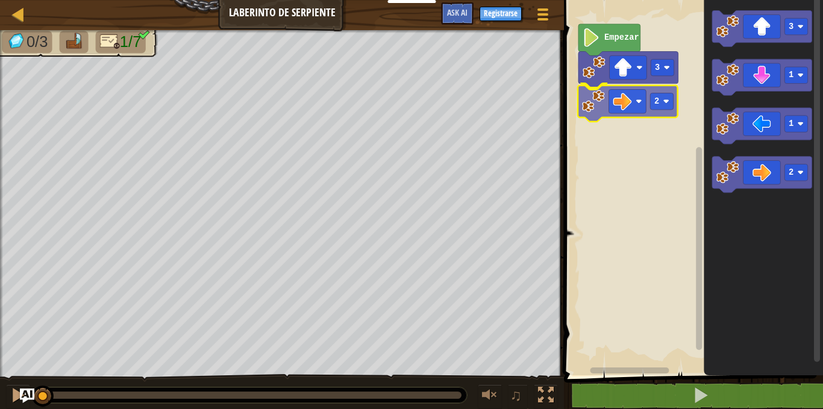
click at [601, 113] on div "Empezar 3 2 3 1 1 2 2" at bounding box center [691, 184] width 263 height 381
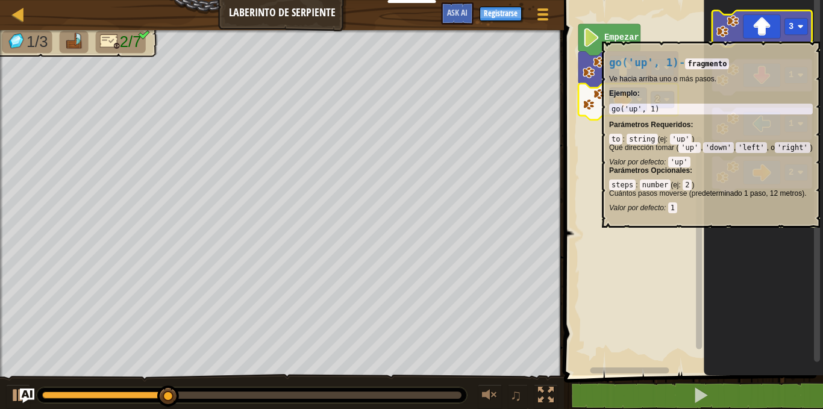
click at [799, 36] on icon "Espacio de trabajo de Blockly" at bounding box center [762, 28] width 100 height 36
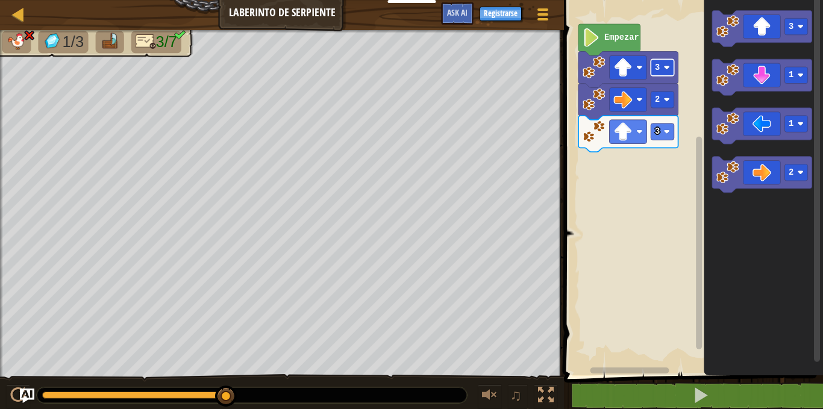
click at [669, 69] on image "Espacio de trabajo de Blockly" at bounding box center [667, 67] width 6 height 6
click at [640, 234] on rect "Espacio de trabajo de Blockly" at bounding box center [691, 184] width 263 height 381
click at [659, 137] on rect "Espacio de trabajo de Blockly" at bounding box center [662, 131] width 23 height 16
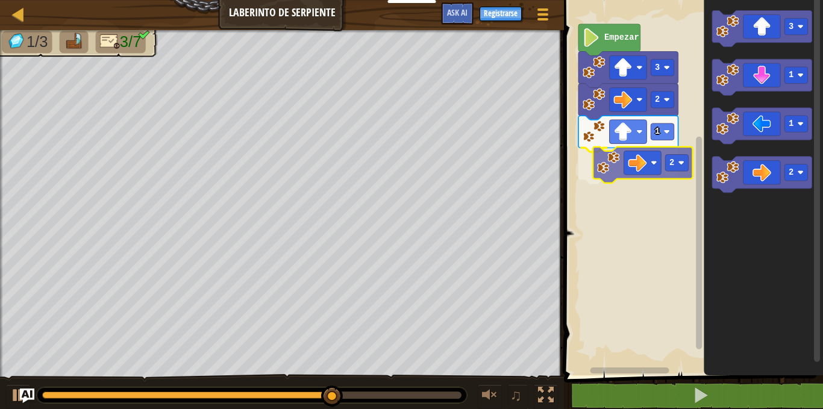
click at [643, 155] on div "Empezar 3 2 1 2 3 1 1 2 2" at bounding box center [691, 184] width 263 height 381
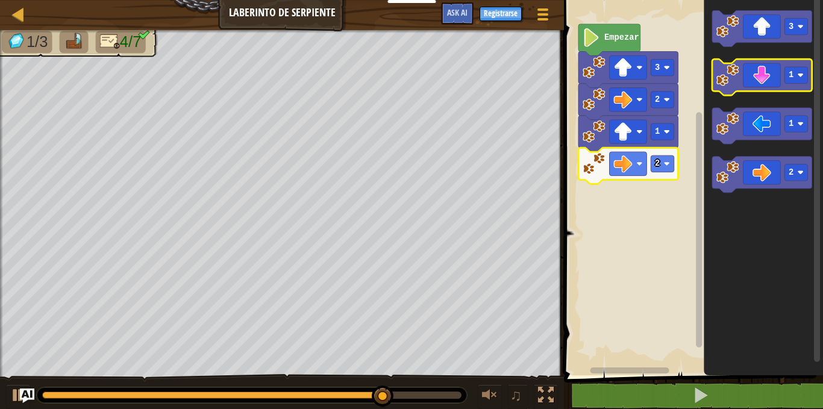
click at [795, 86] on icon "Espacio de trabajo de Blockly" at bounding box center [762, 77] width 100 height 36
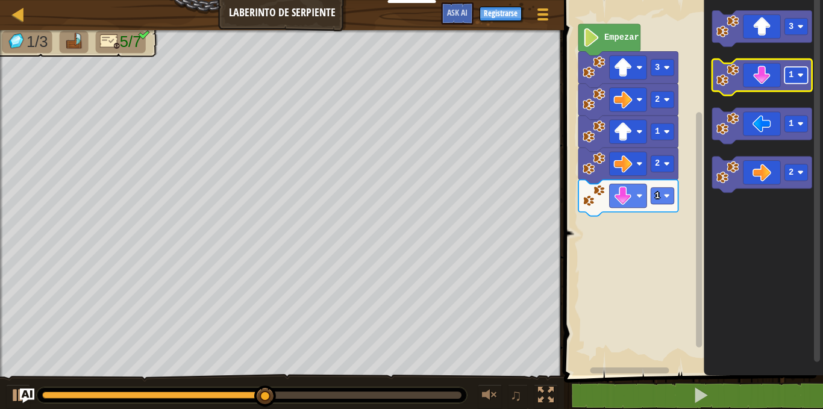
click at [793, 77] on rect "Espacio de trabajo de Blockly" at bounding box center [795, 75] width 23 height 16
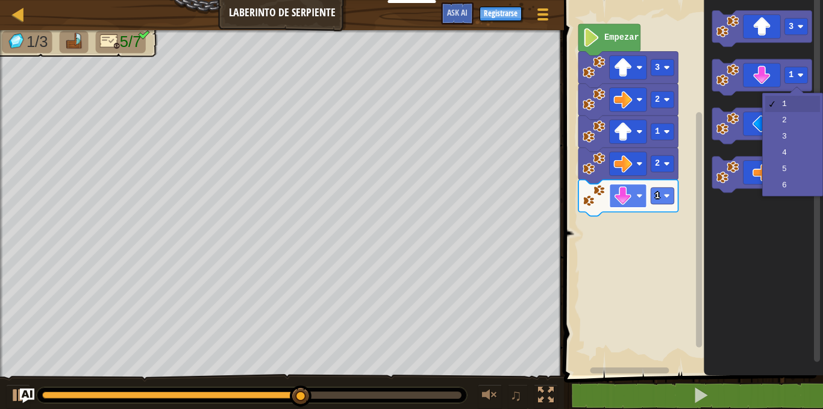
click at [628, 196] on image "Espacio de trabajo de Blockly" at bounding box center [622, 196] width 19 height 19
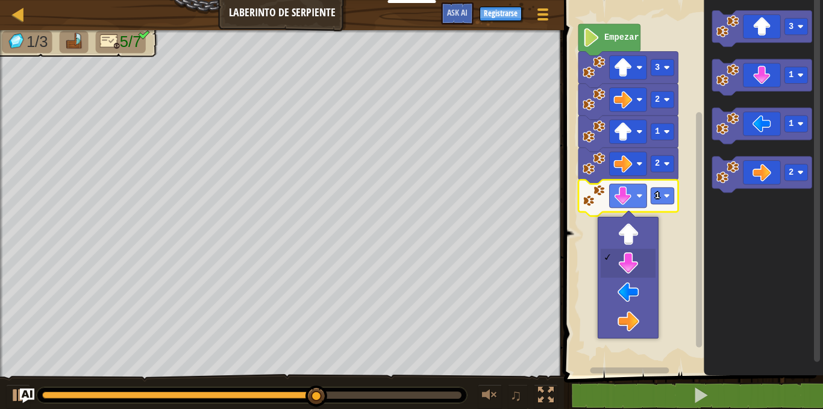
click at [598, 195] on image "Espacio de trabajo de Blockly" at bounding box center [593, 195] width 23 height 23
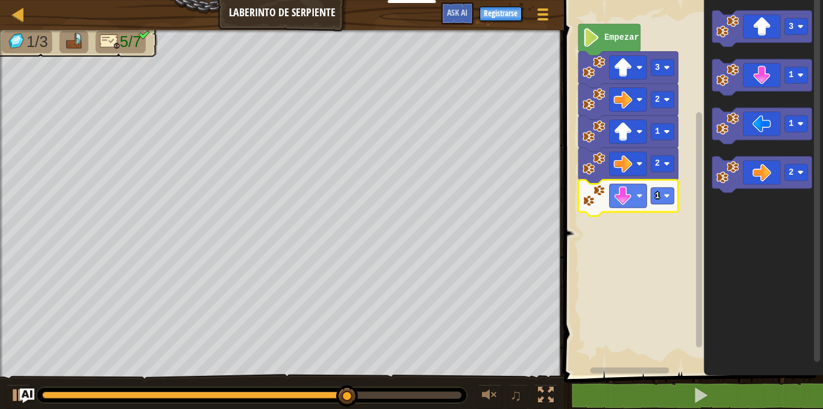
click at [597, 208] on icon "Espacio de trabajo de Blockly" at bounding box center [628, 198] width 100 height 36
click at [672, 203] on rect "Espacio de trabajo de Blockly" at bounding box center [662, 195] width 23 height 16
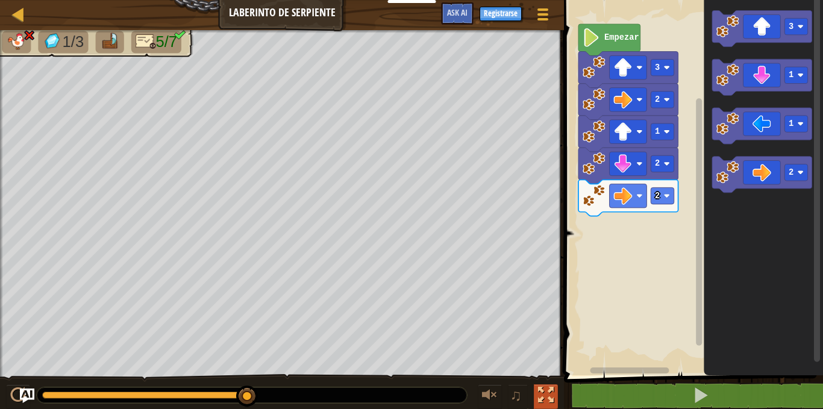
click at [543, 392] on div at bounding box center [546, 395] width 16 height 16
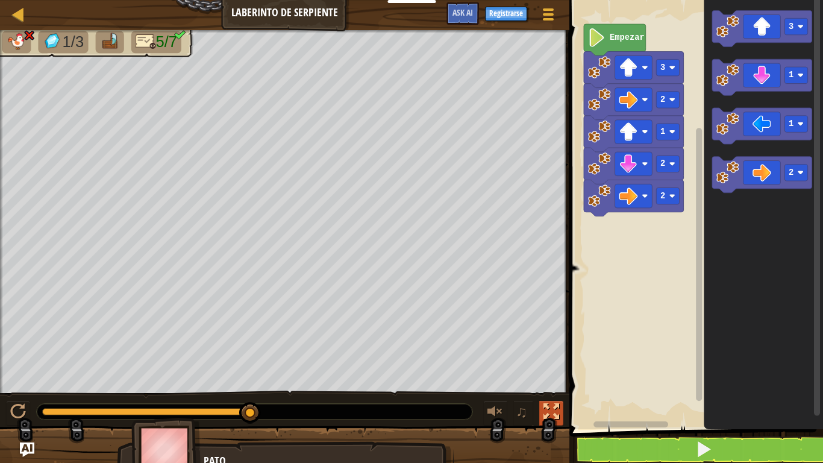
click at [545, 408] on div at bounding box center [551, 412] width 16 height 16
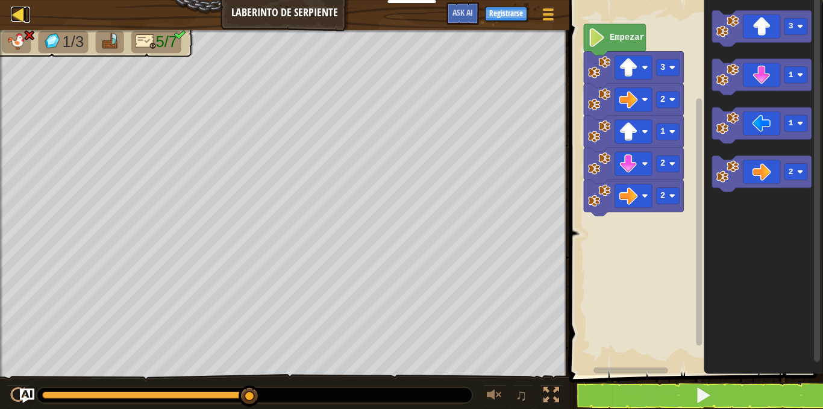
click at [11, 14] on div at bounding box center [18, 14] width 15 height 15
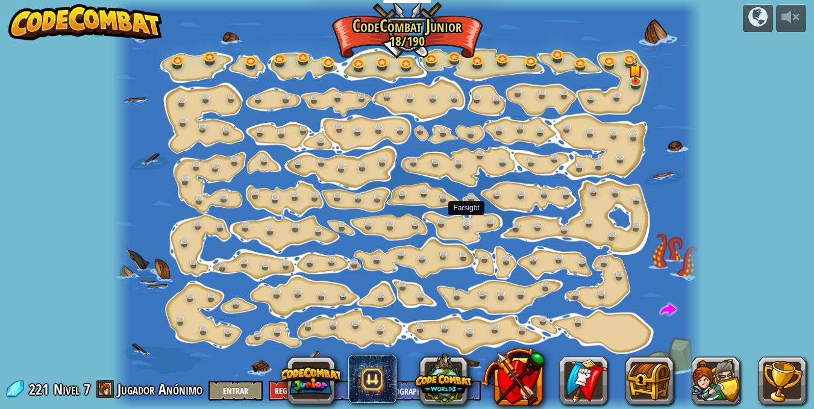
select select "es-419"
